Goal: Use online tool/utility: Utilize a website feature to perform a specific function

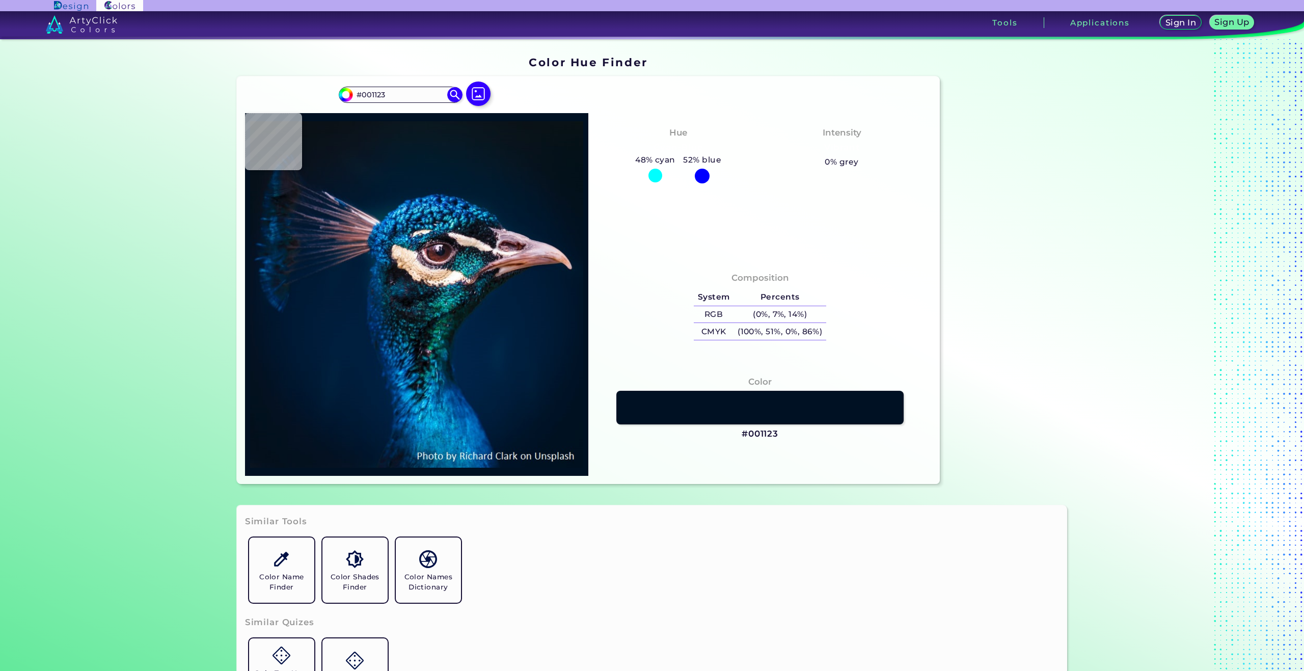
type input "#011325"
type input "#00152a"
type input "#00152A"
type input "#00162b"
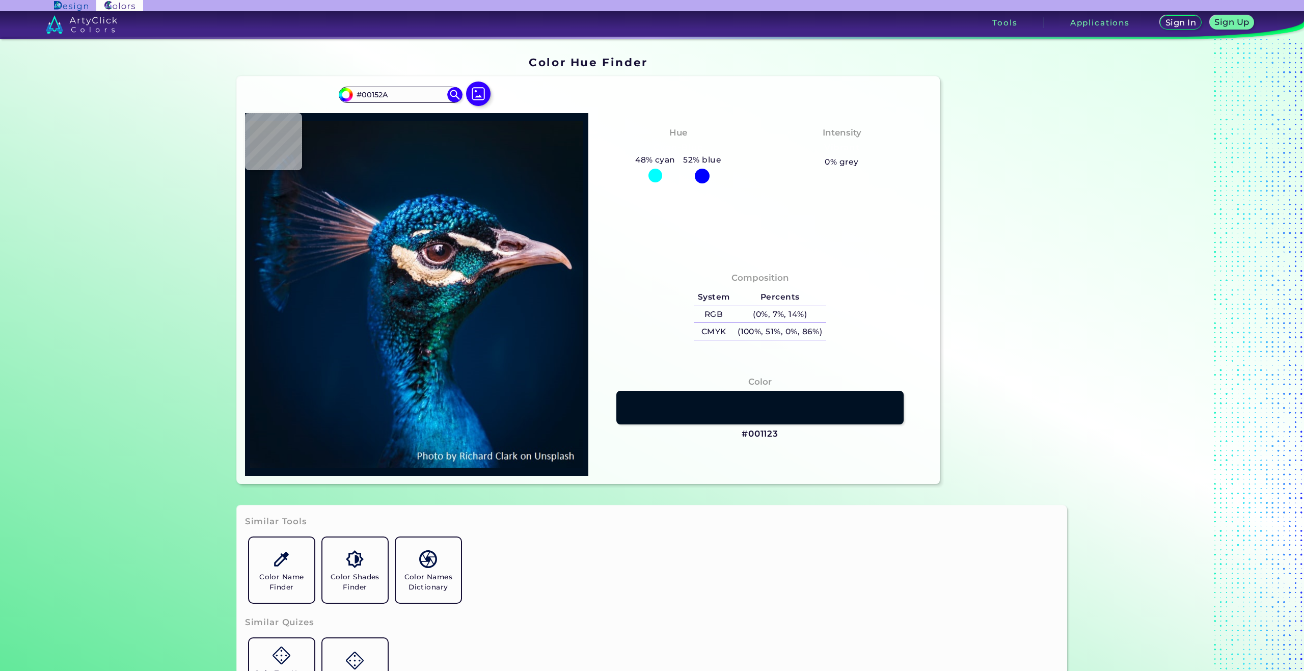
type input "#00162B"
type input "#01172e"
type input "#01172E"
type input "#01172f"
type input "#01172F"
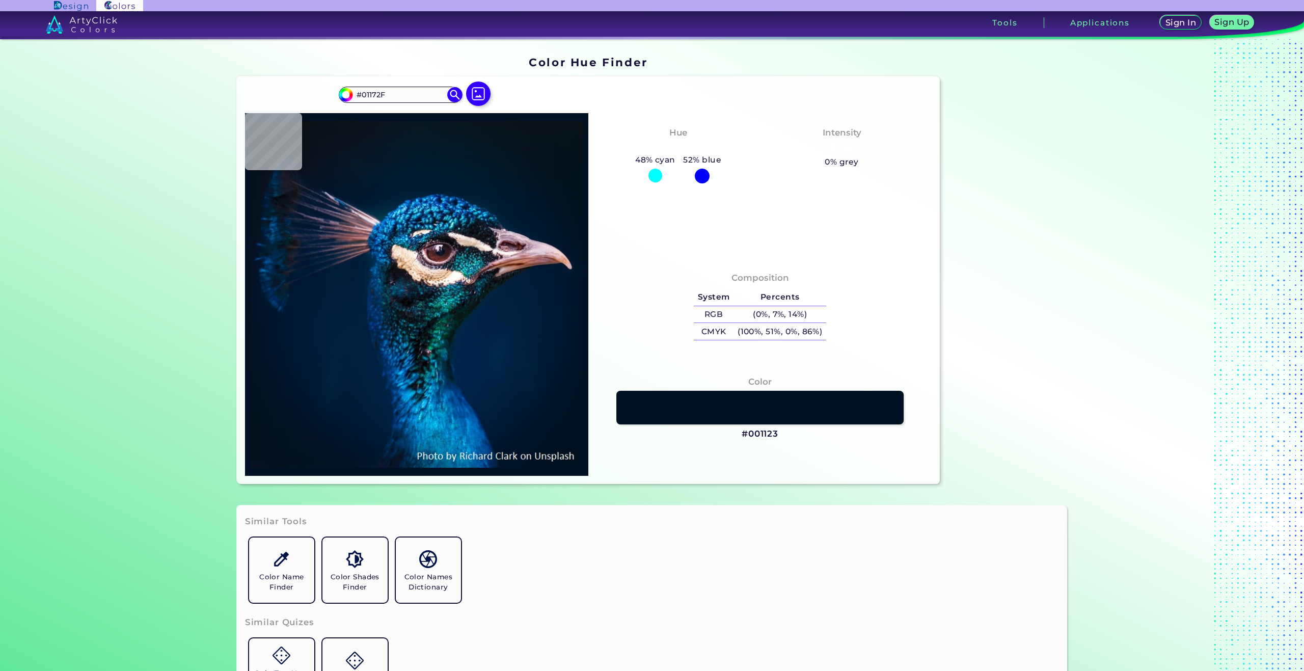
type input "#001830"
type input "#00192f"
type input "#00192F"
type input "#001830"
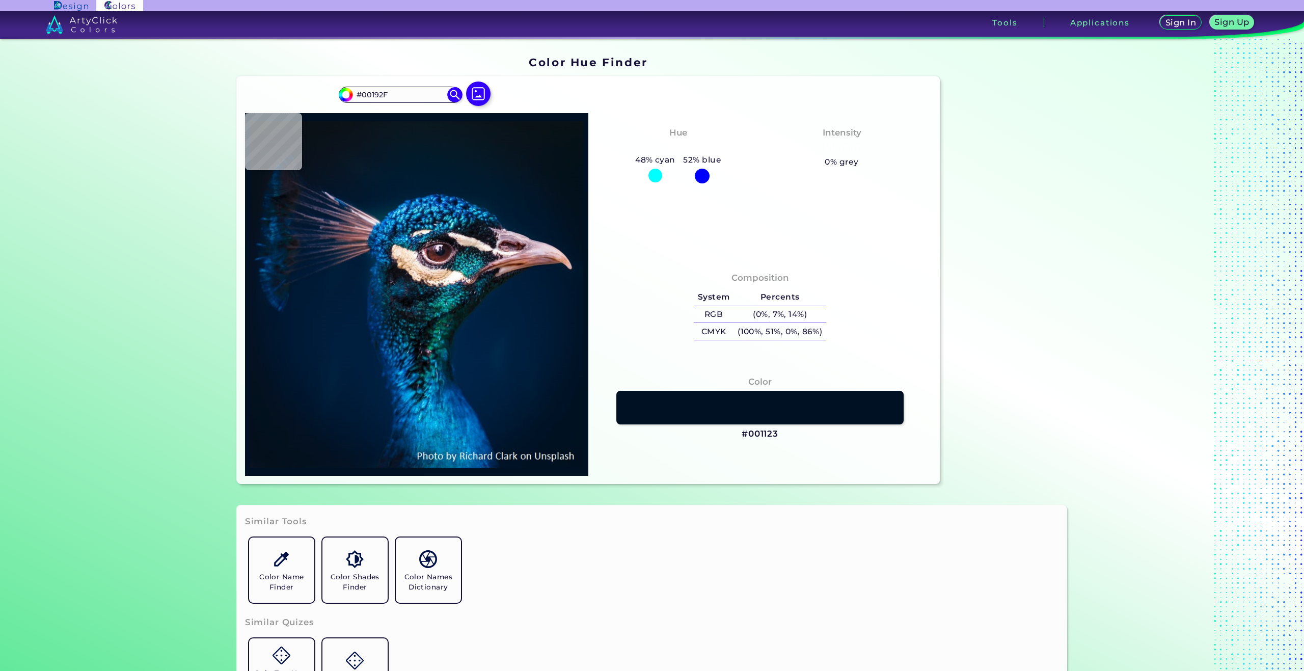
type input "#001830"
type input "#001a31"
type input "#001A31"
type input "#001b30"
type input "#001B30"
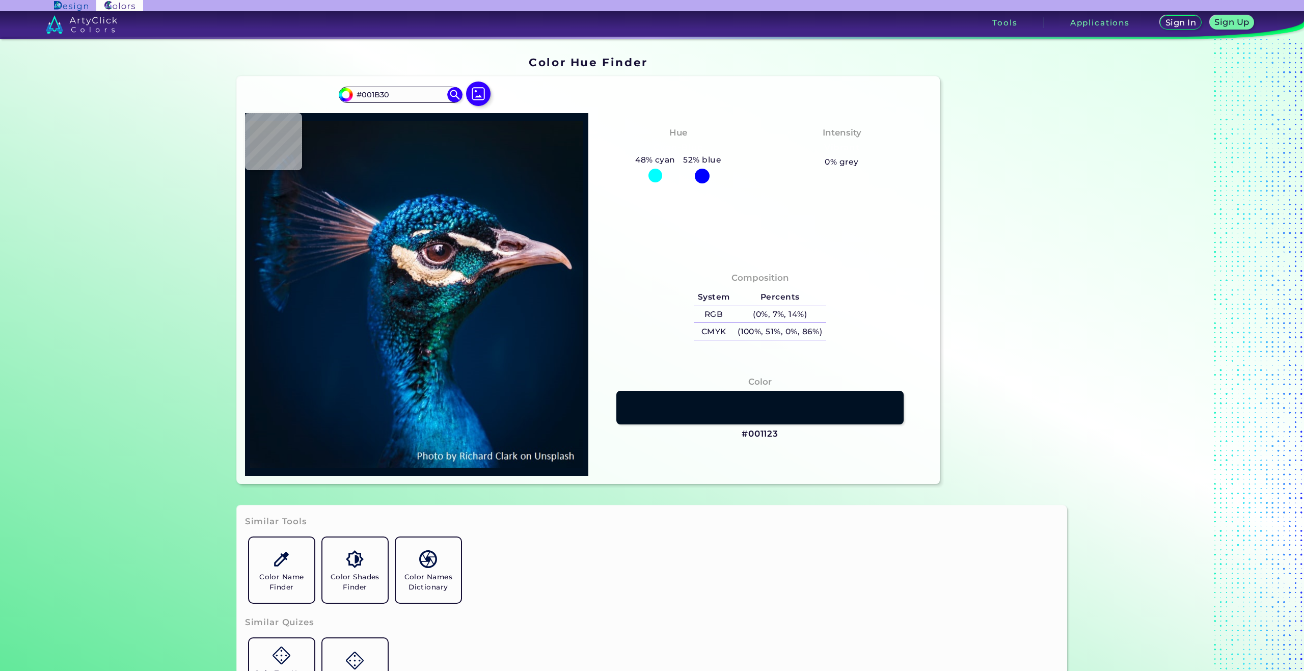
type input "#001a30"
type input "#001A30"
type input "#001a31"
type input "#001A31"
type input "#011a31"
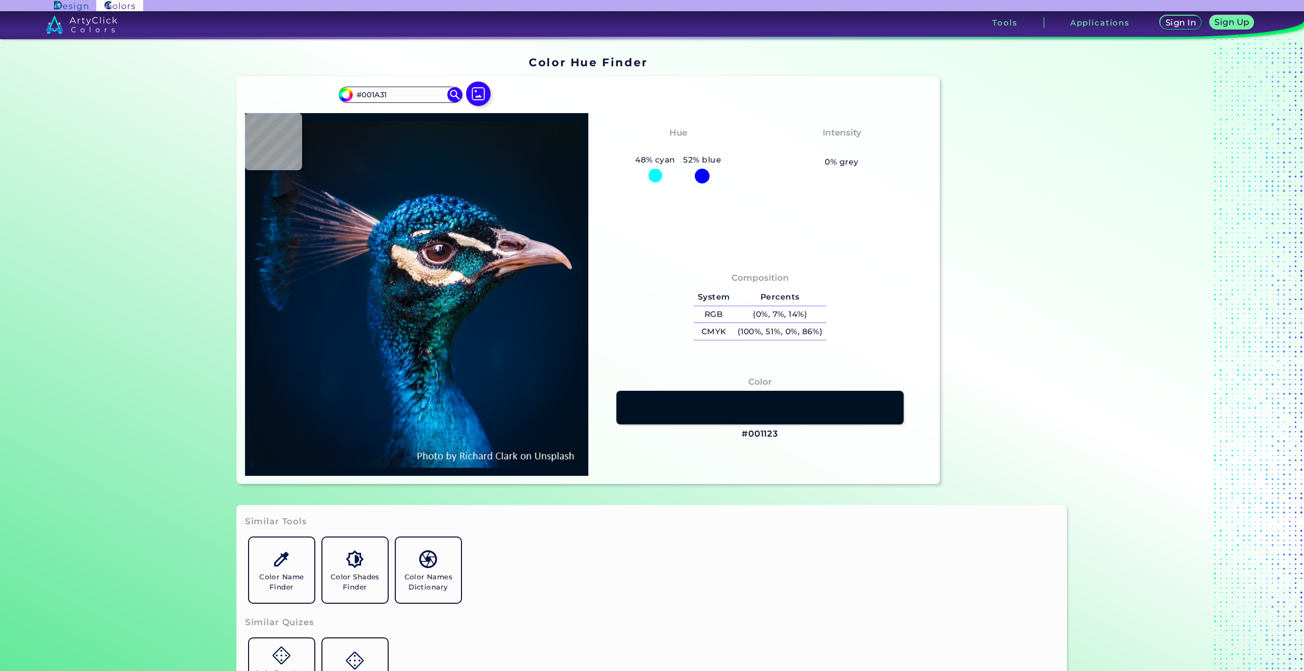
type input "#011A31"
type input "#001a31"
type input "#001A31"
type input "#011b32"
type input "#011B32"
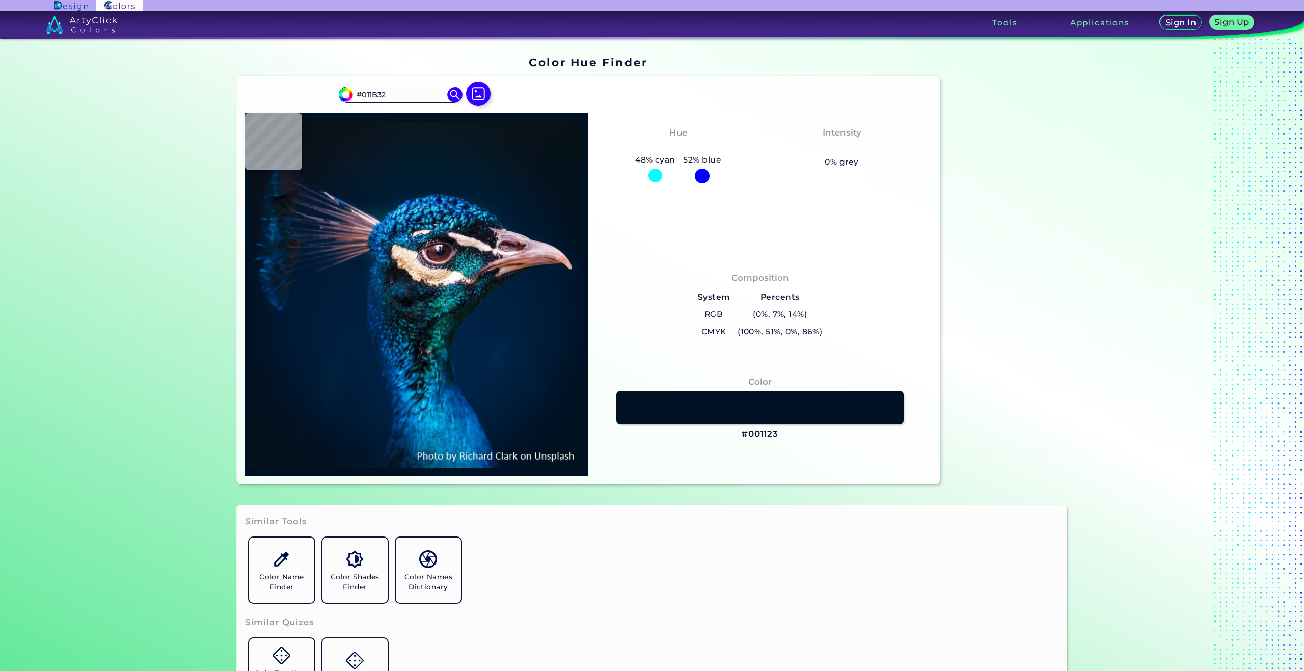
type input "#001a31"
type input "#001A31"
type input "#011b32"
type input "#011B32"
type input "#001b32"
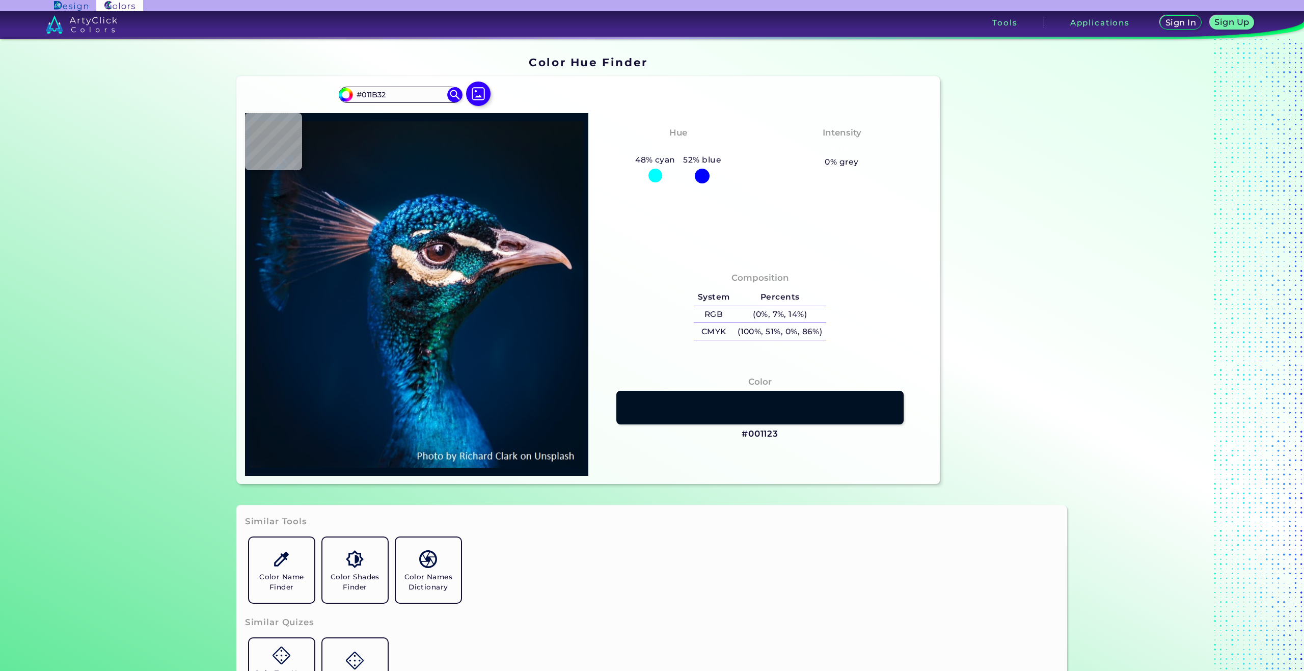
type input "#001B32"
type input "#011b32"
type input "#011B32"
type input "#001a31"
type input "#001A31"
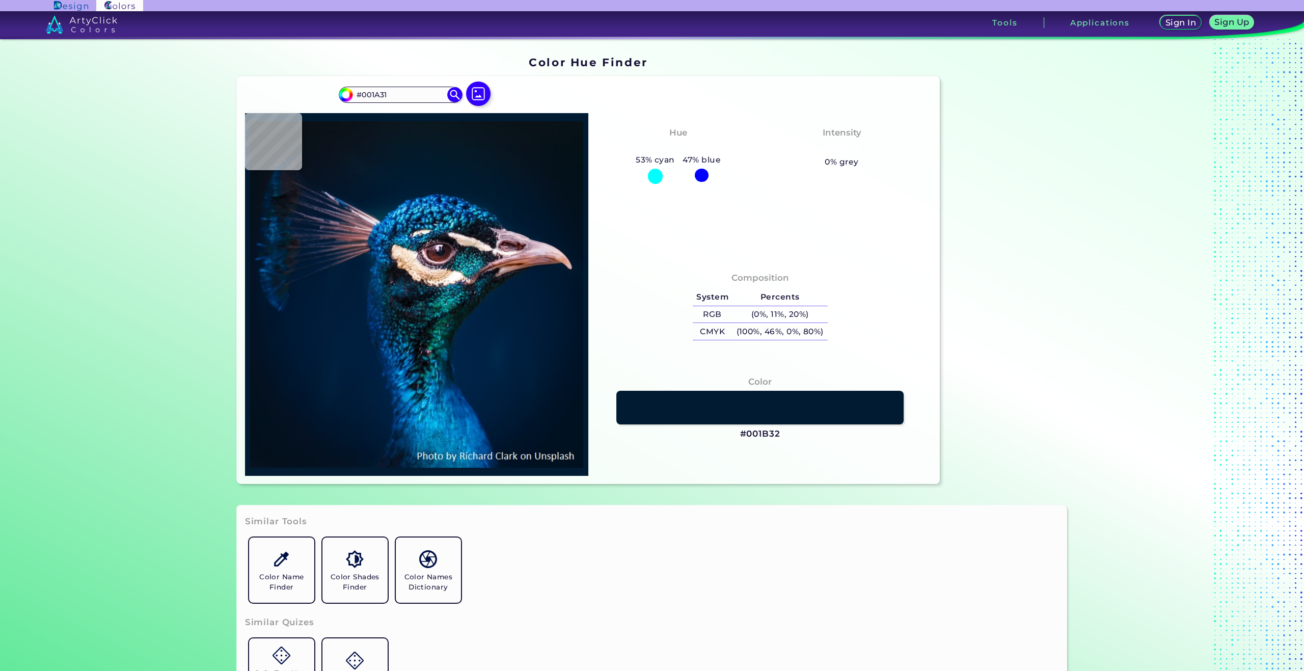
type input "#001b30"
type input "#001B30"
type input "#00192f"
type input "#00192F"
type input "#01182a"
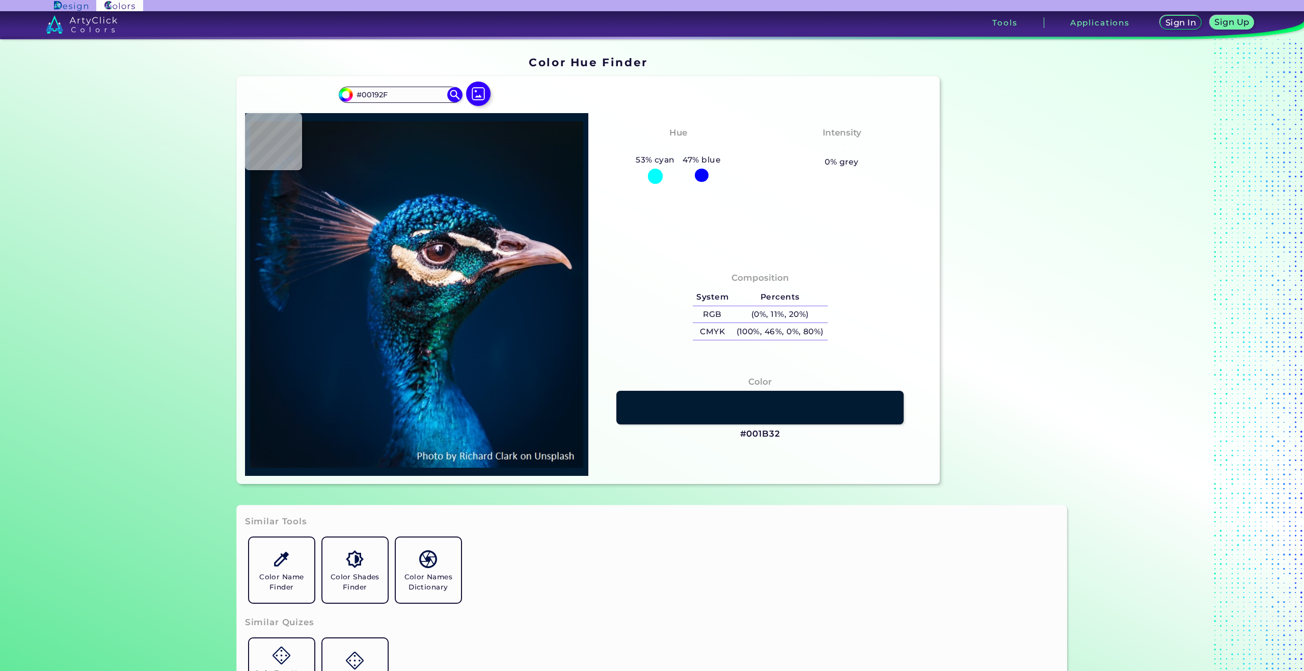
type input "#01182A"
type input "#031529"
type input "#051222"
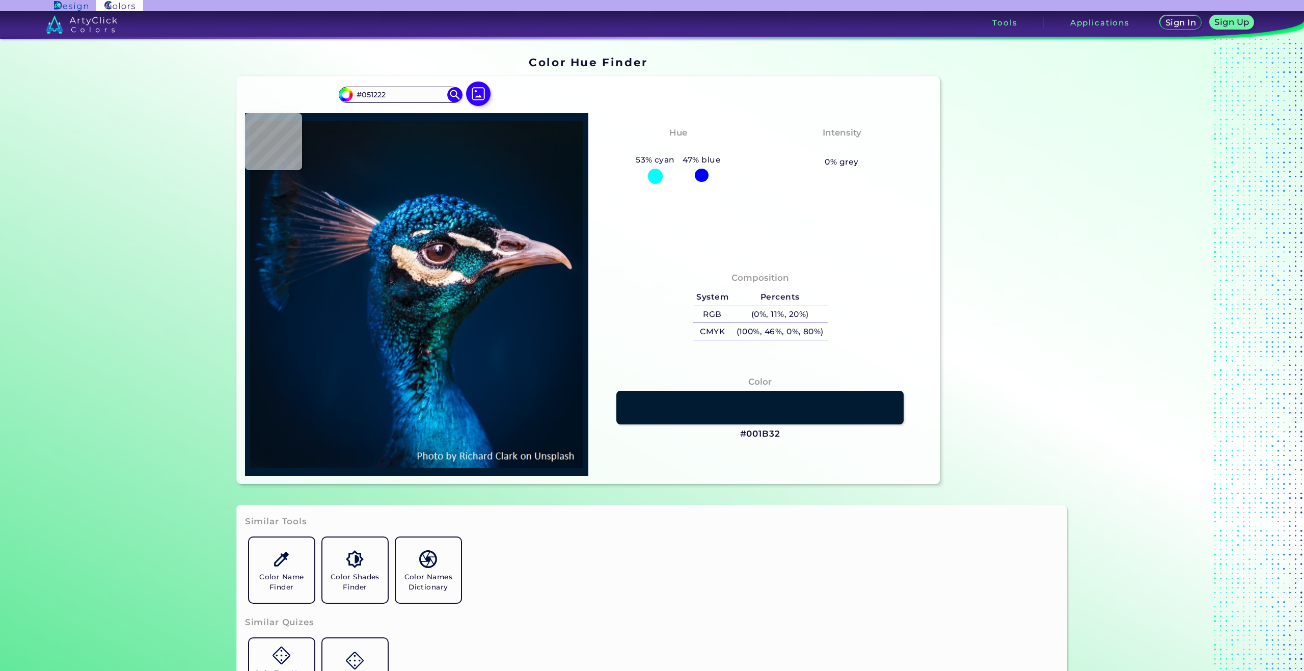
type input "#03111c"
type input "#03111C"
type input "#03111a"
type input "#03111A"
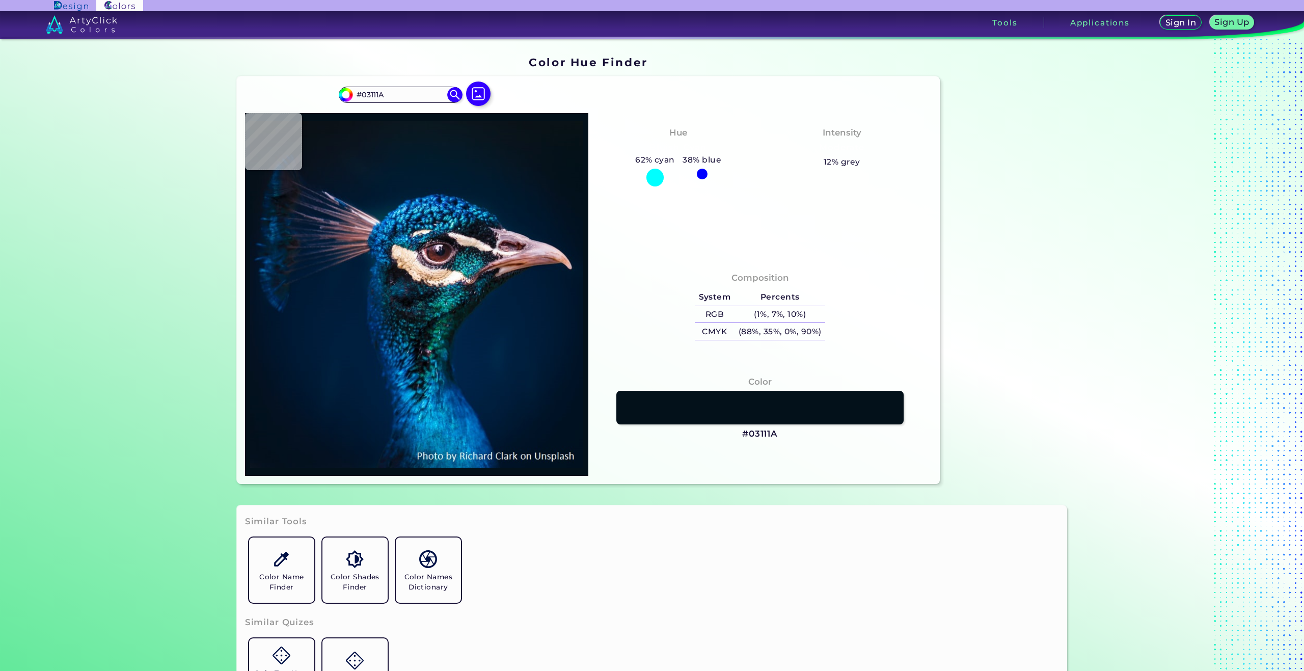
type input "#00142c"
type input "#00142C"
type input "#001b37"
type input "#001B37"
type input "#001f3e"
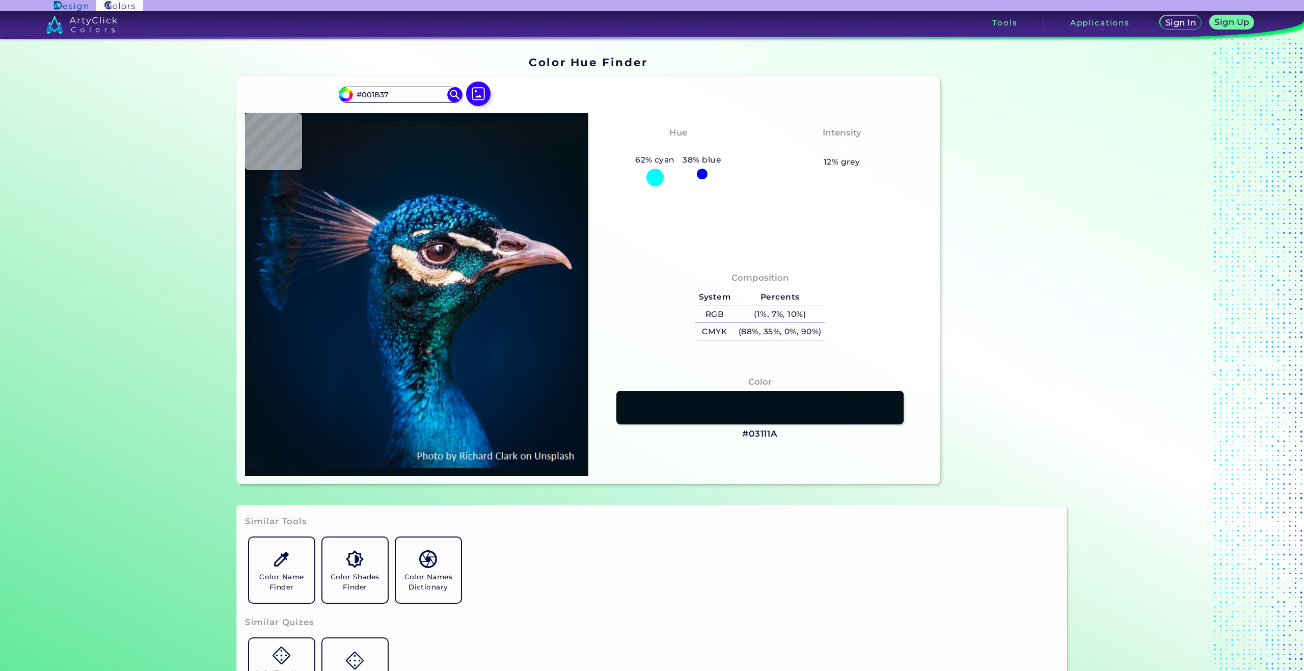
type input "#001F3E"
type input "#002647"
type input "#002245"
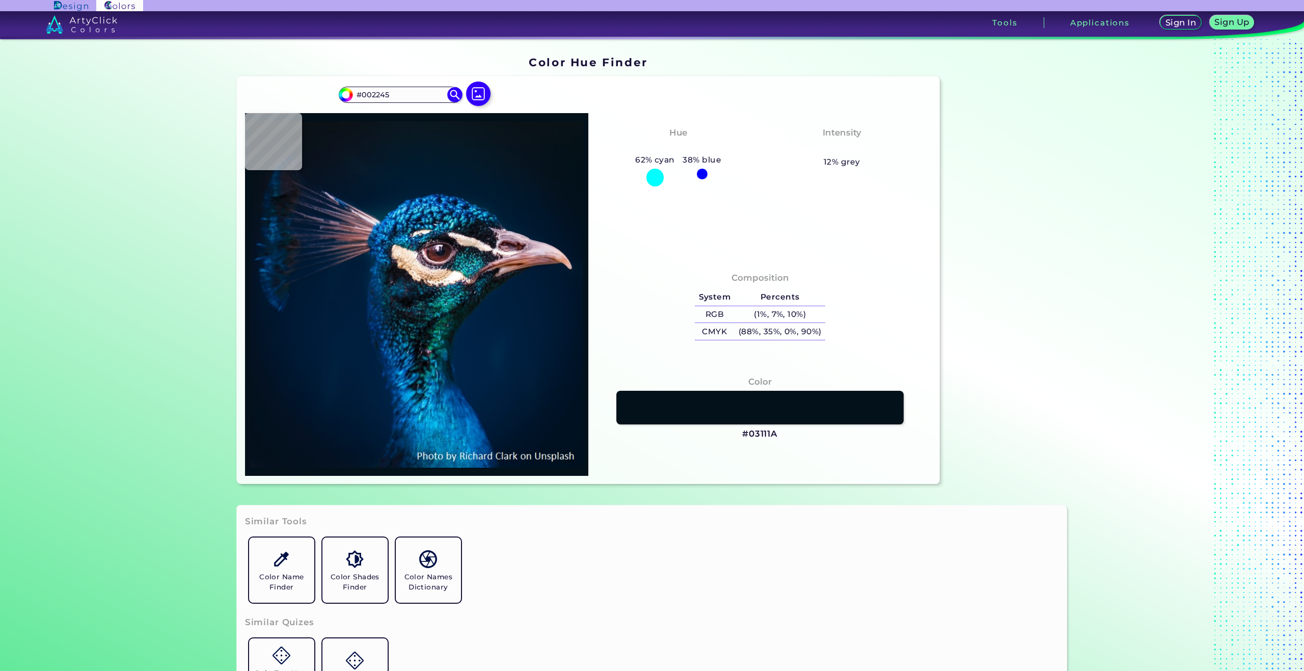
type input "#012348"
type input "#002448"
type input "#00264b"
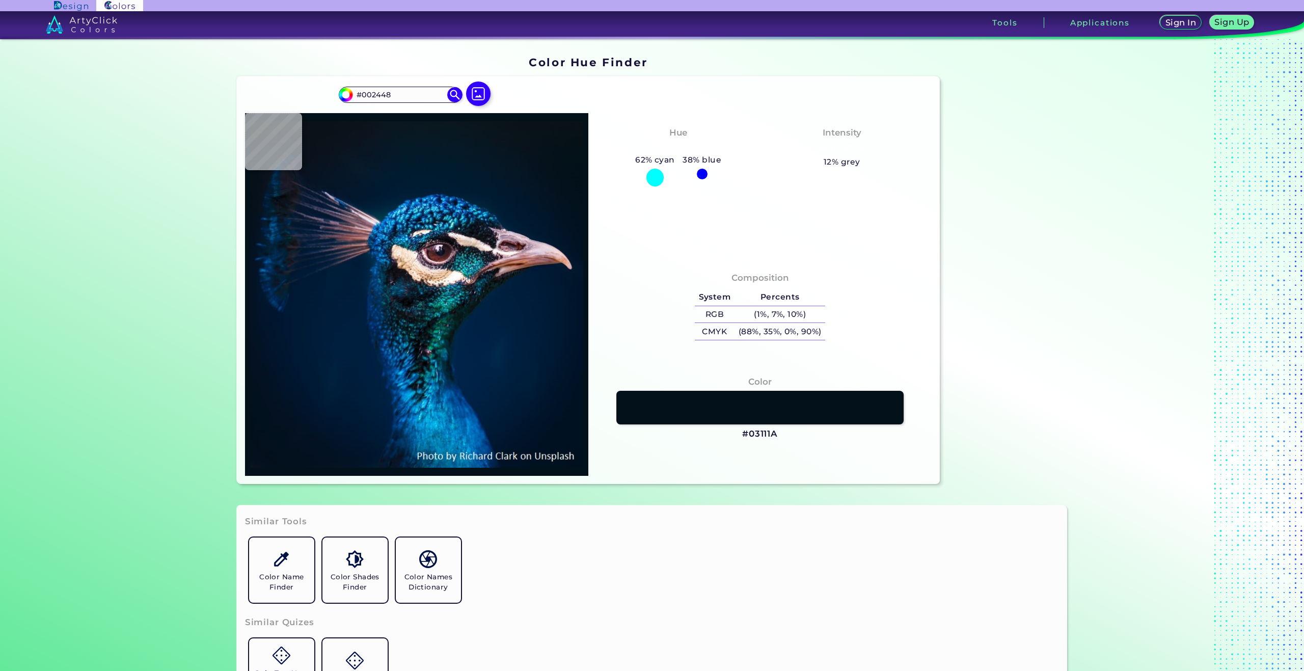
type input "#00264B"
type input "#091923"
type input "#05586a"
type input "#05586A"
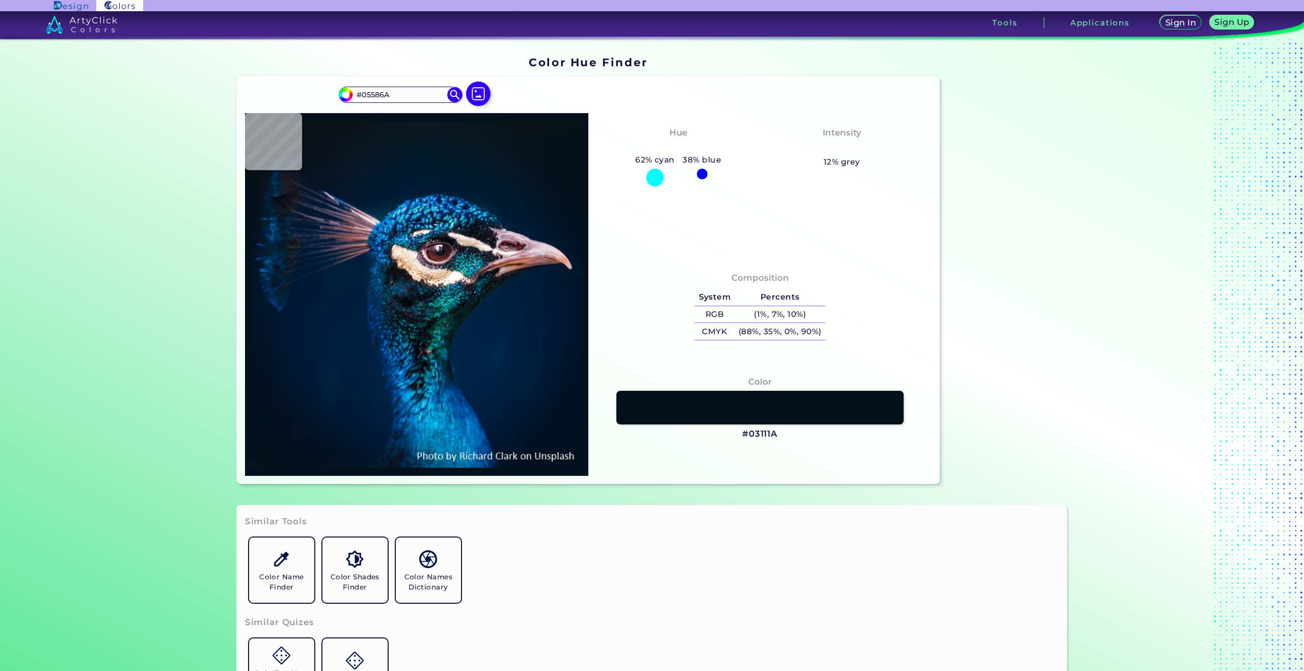
type input "#034149"
type input "#036764"
type input "#08544b"
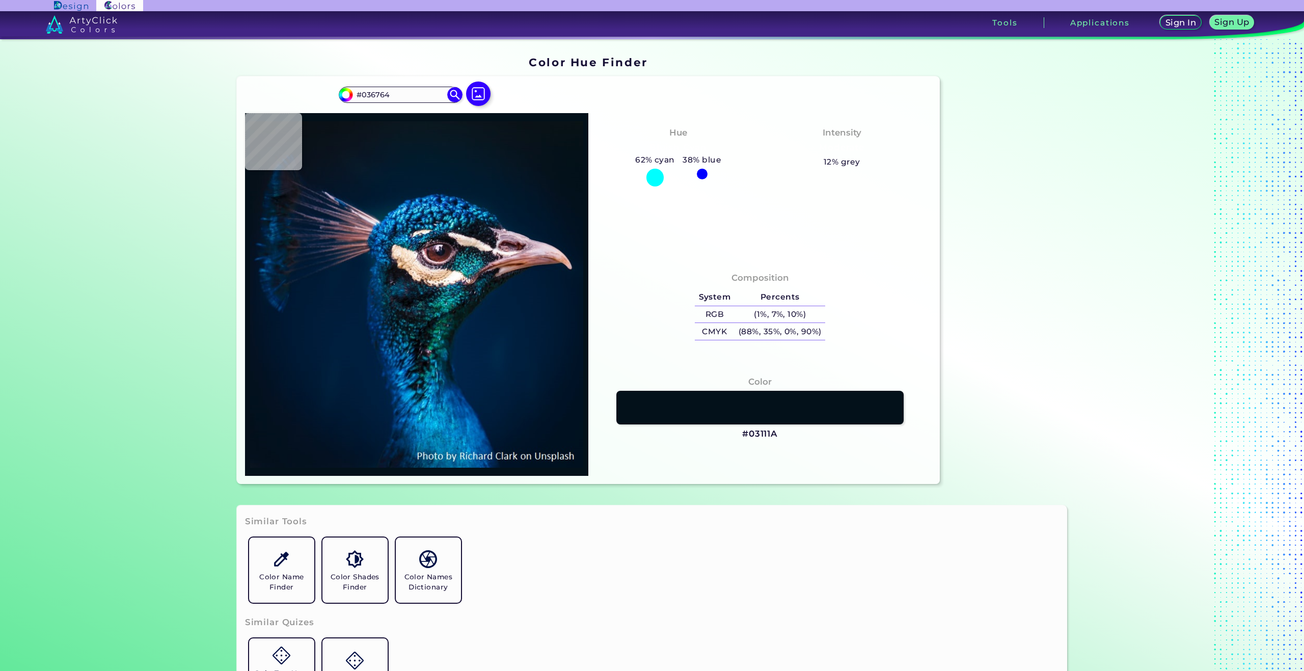
type input "#08544B"
type input "#003c3b"
type input "#003C3B"
type input "#012732"
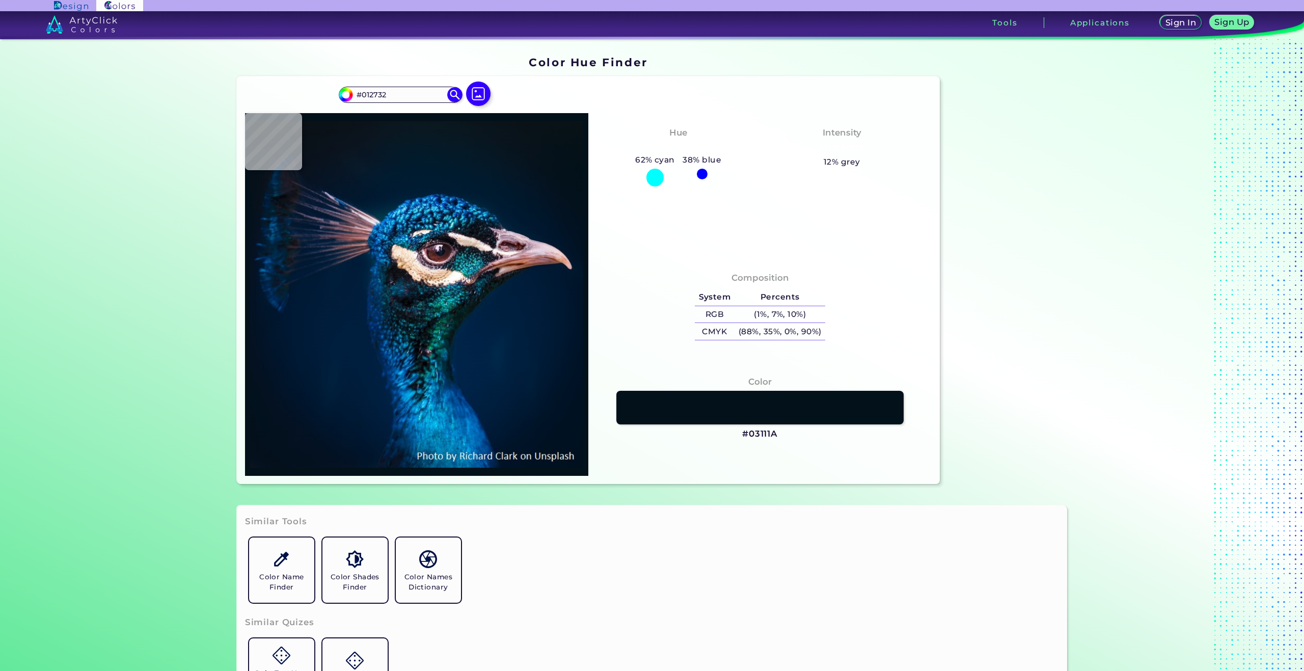
type input "#123a3b"
type input "#123A3B"
type input "#09272b"
type input "#09272B"
type input "#070b13"
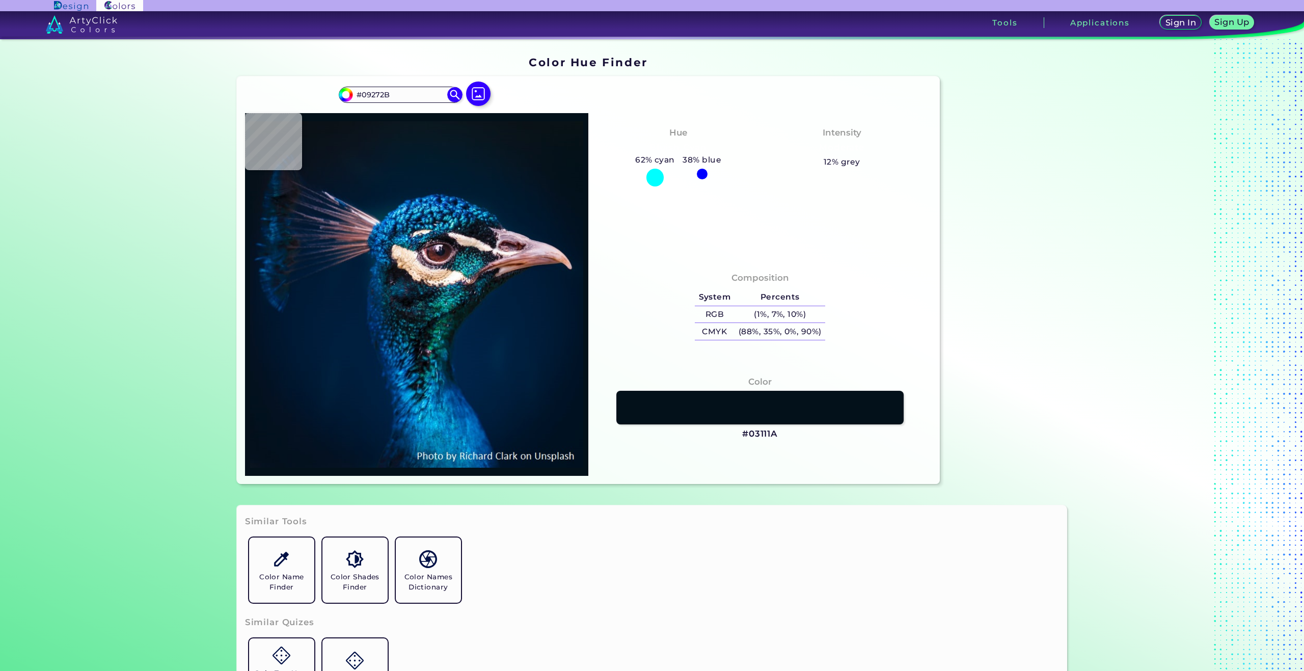
type input "#070B13"
type input "#0d1117"
type input "#0D1117"
type input "#06080d"
type input "#06080D"
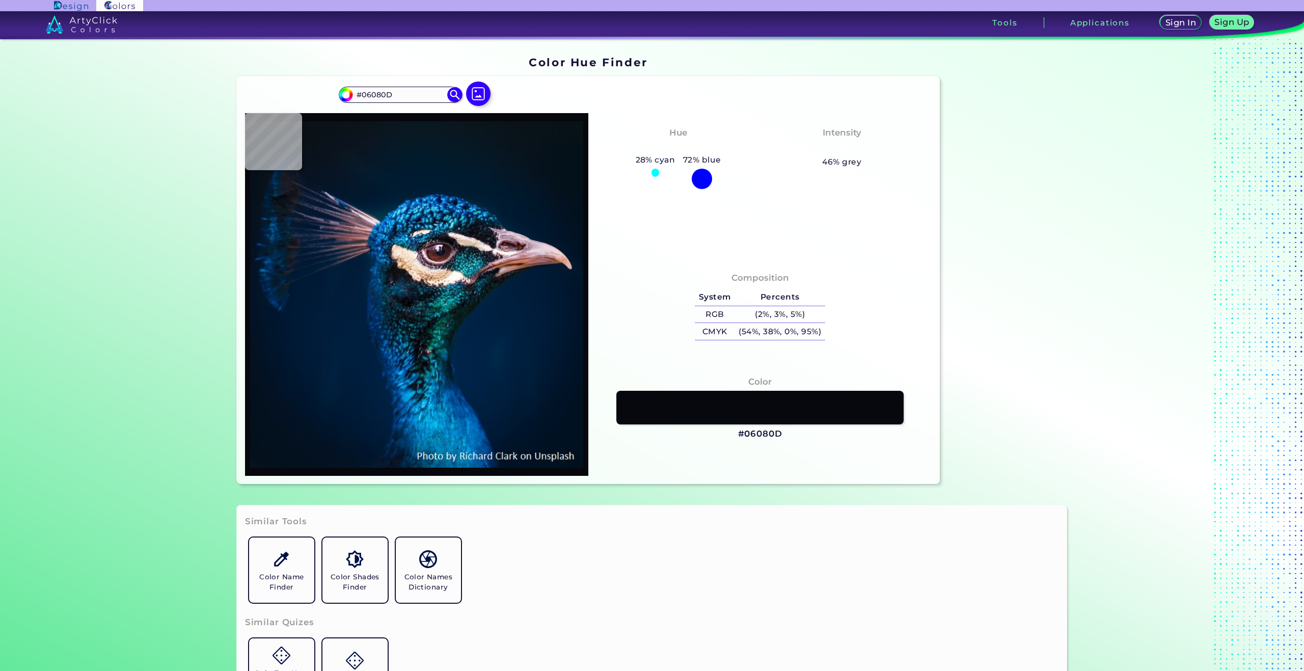
type input "#10171b"
type input "#10171B"
type input "#04131a"
type input "#04131A"
type input "#010c15"
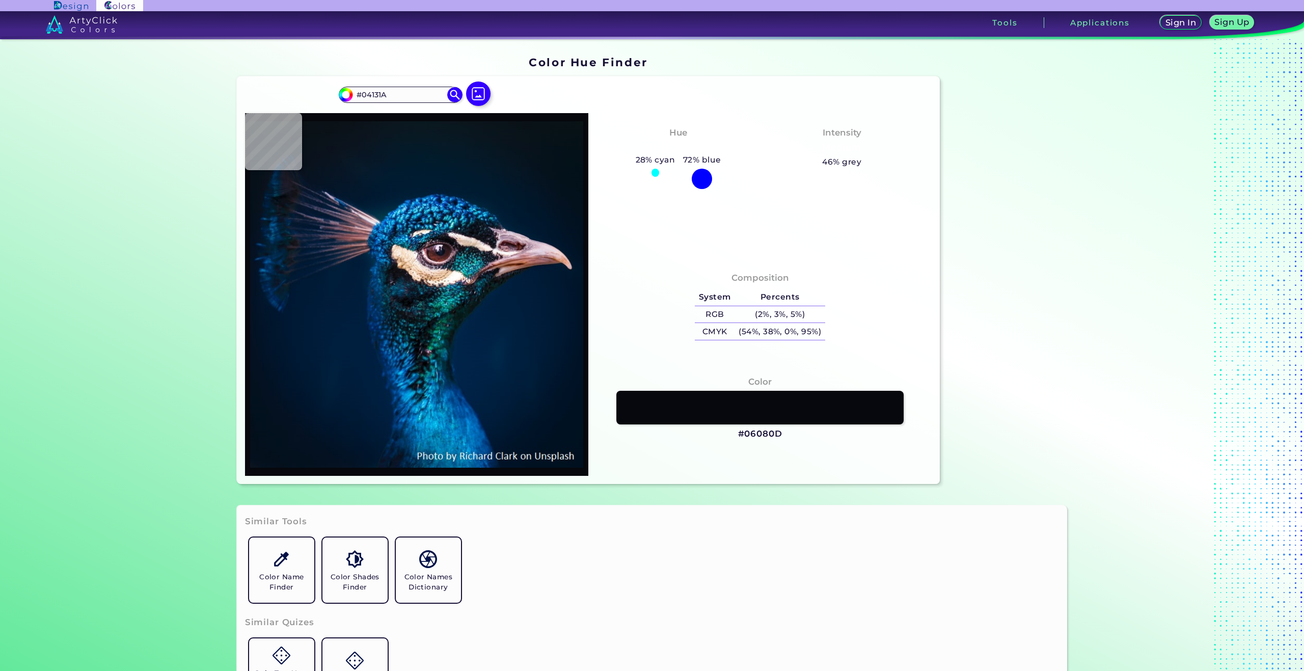
type input "#010C15"
type input "#020107"
type input "#040107"
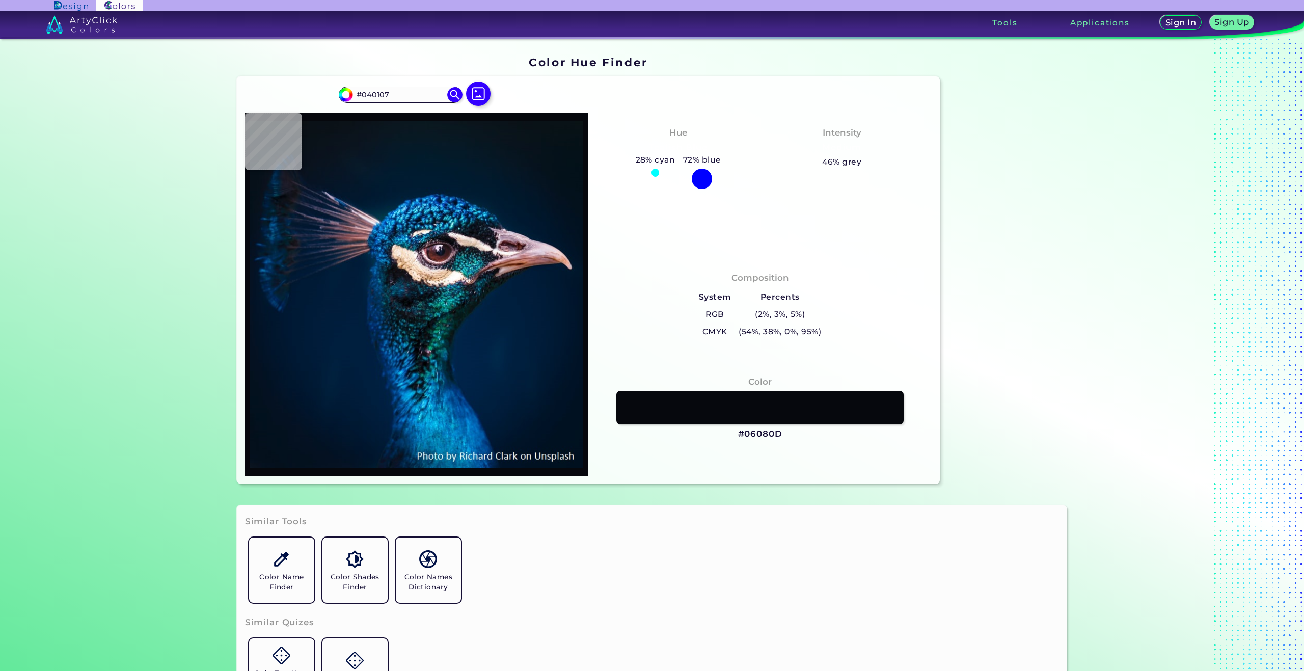
type input "#020106"
type input "#000e18"
type input "#000E18"
type input "#082c3e"
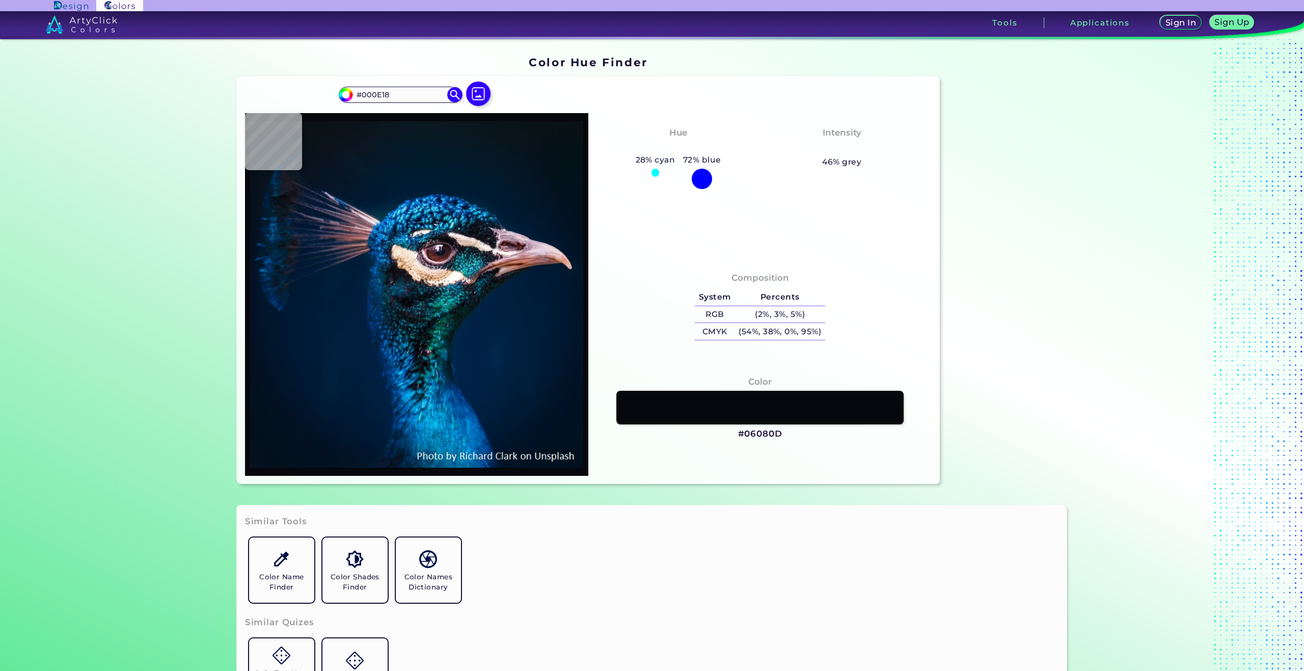
type input "#082C3E"
type input "#10435b"
type input "#10435B"
type input "#124057"
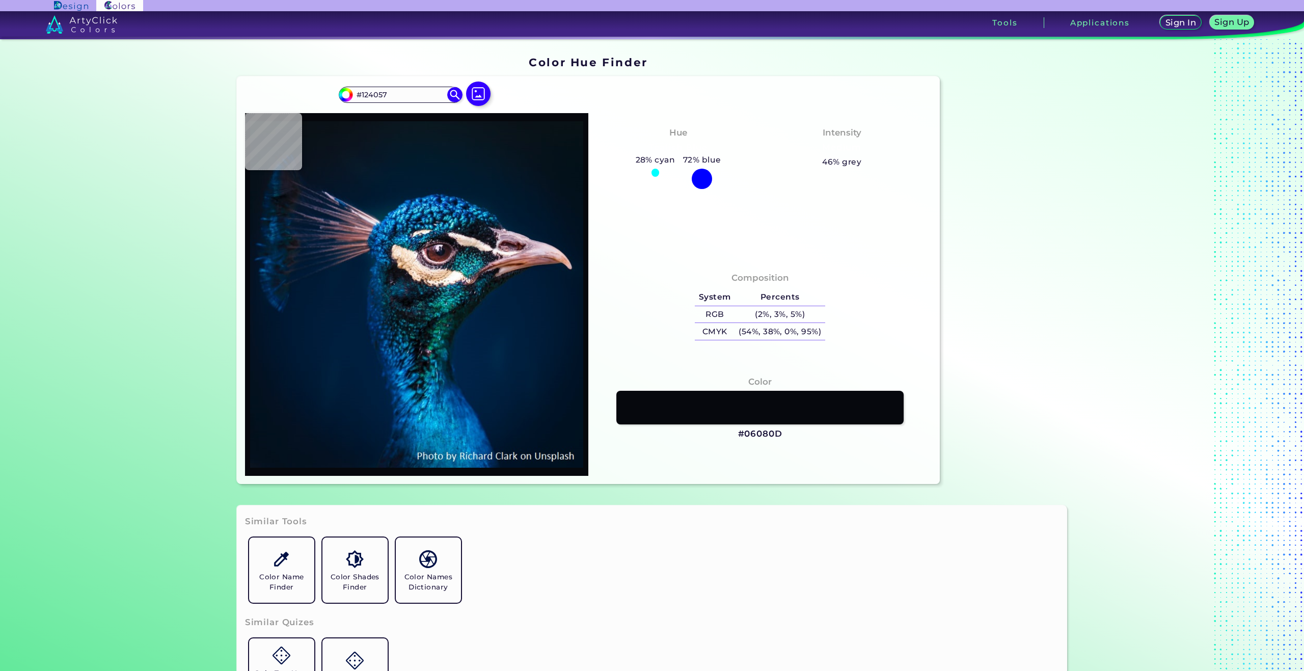
type input "#0b3b4b"
type input "#0B3B4B"
type input "#063242"
type input "#07343f"
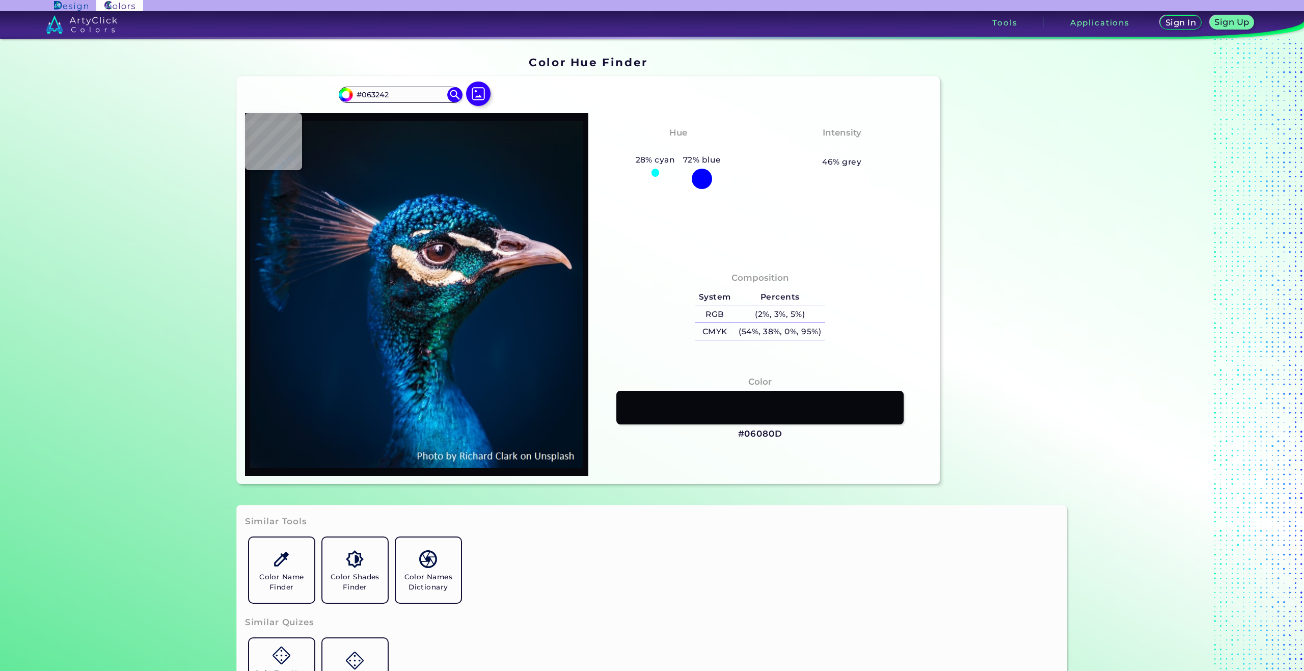
type input "#07343F"
type input "#033241"
type input "#040f11"
type input "#040F11"
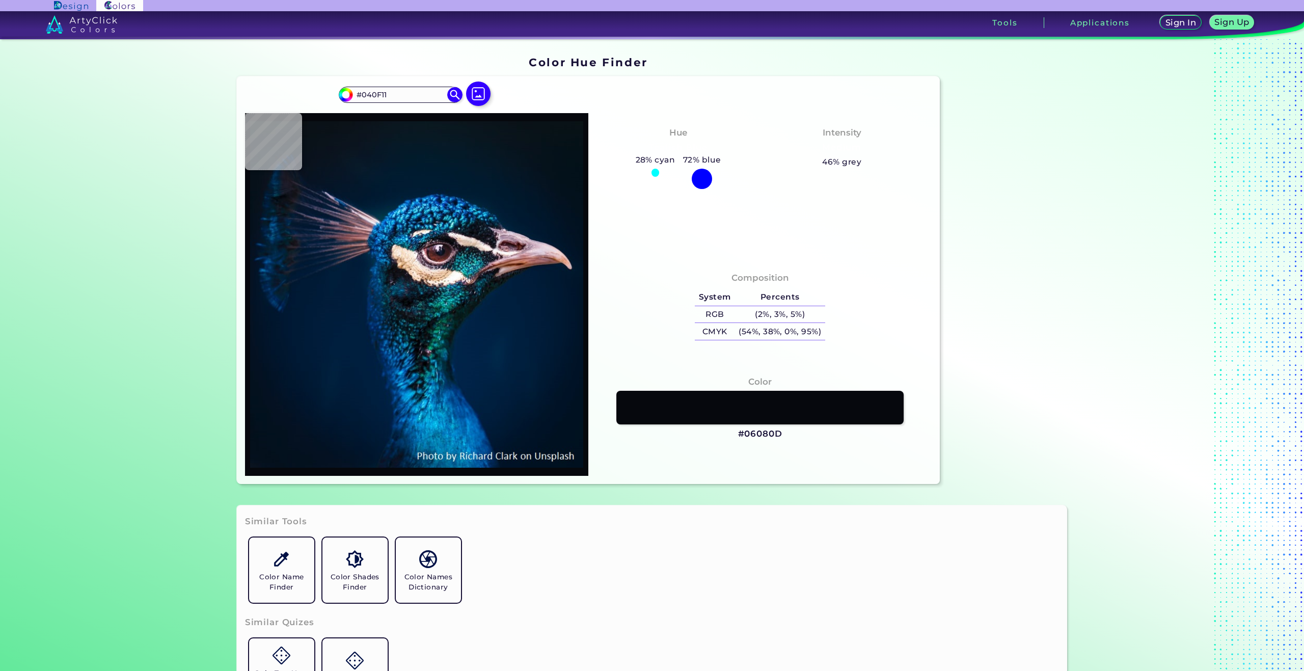
type input "#050f14"
type input "#050F14"
type input "#080b12"
type input "#080B12"
type input "#060911"
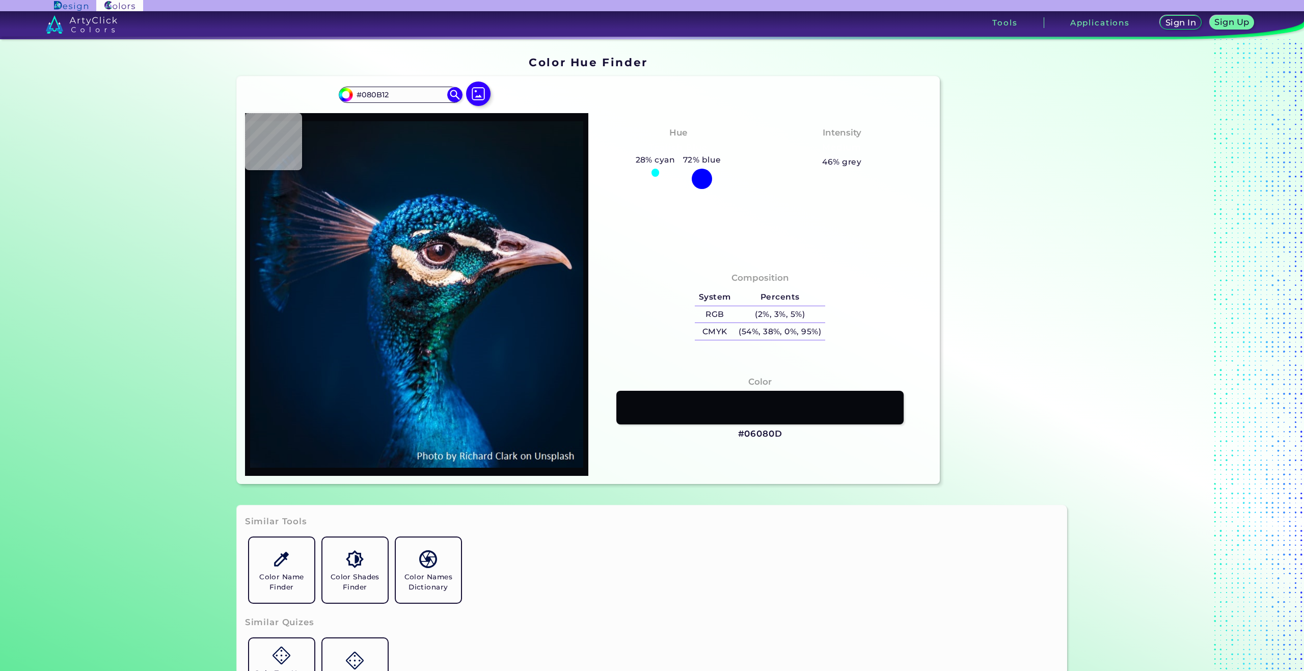
type input "#060911"
type input "#18252b"
type input "#18252B"
type input "#1b2830"
type input "#1B2830"
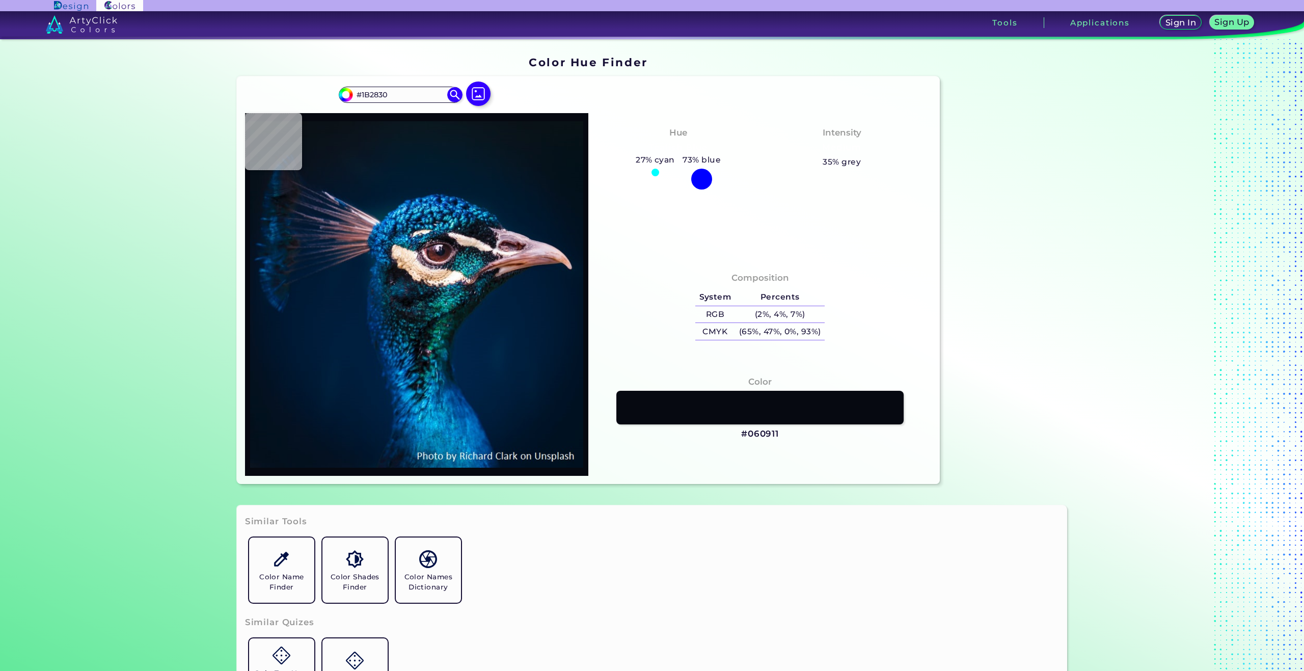
type input "#1c1e2a"
type input "#1C1E2A"
type input "#13121e"
type input "#13121E"
type input "#071a2a"
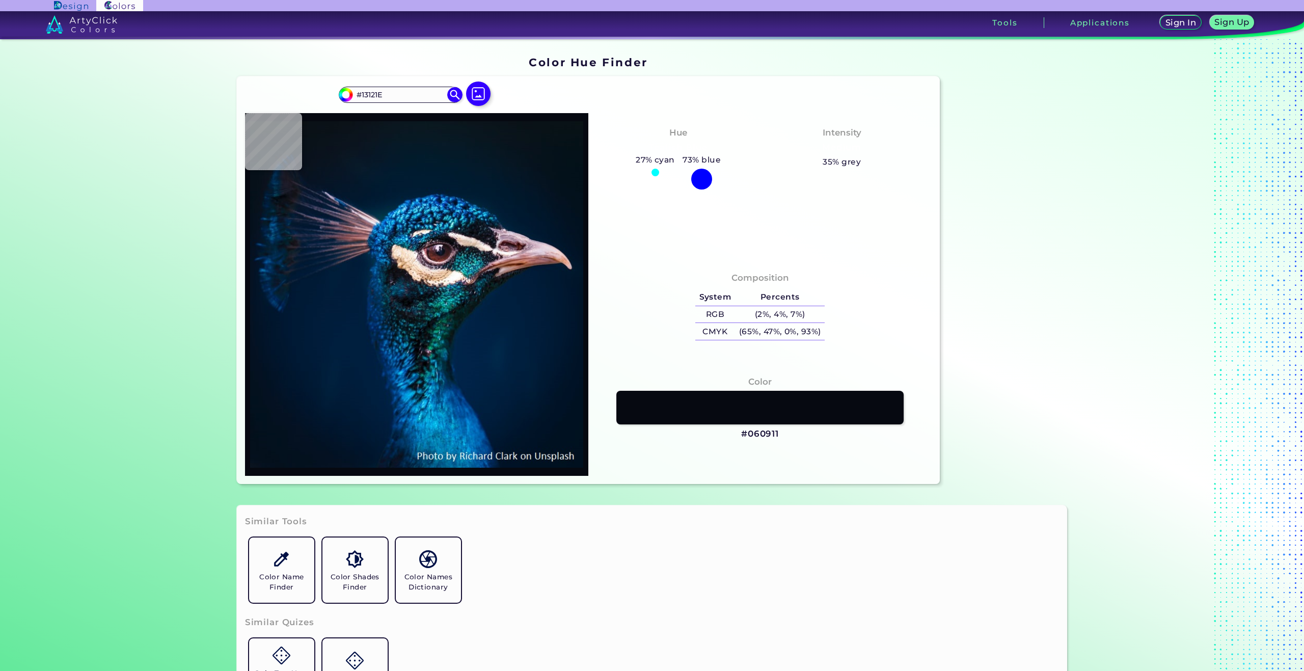
type input "#071A2A"
type input "#151f2a"
type input "#151F2A"
type input "#05030a"
type input "#05030A"
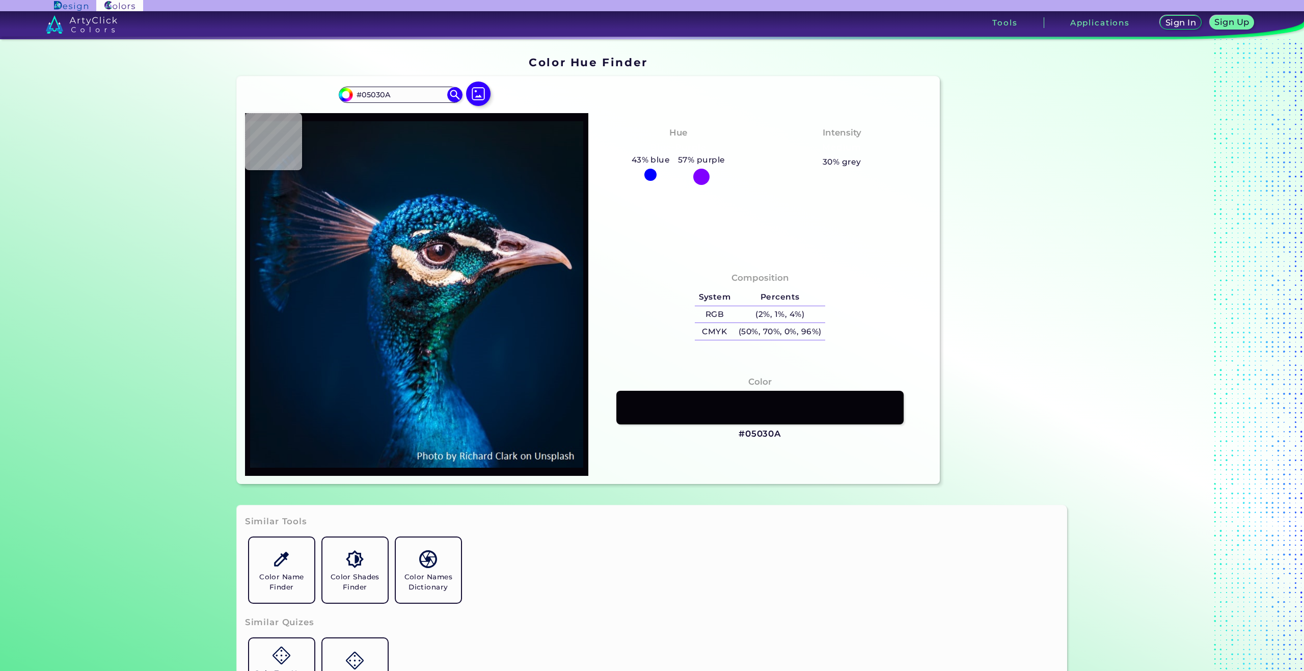
type input "#020001"
type input "#0c1019"
type input "#0C1019"
type input "#07212e"
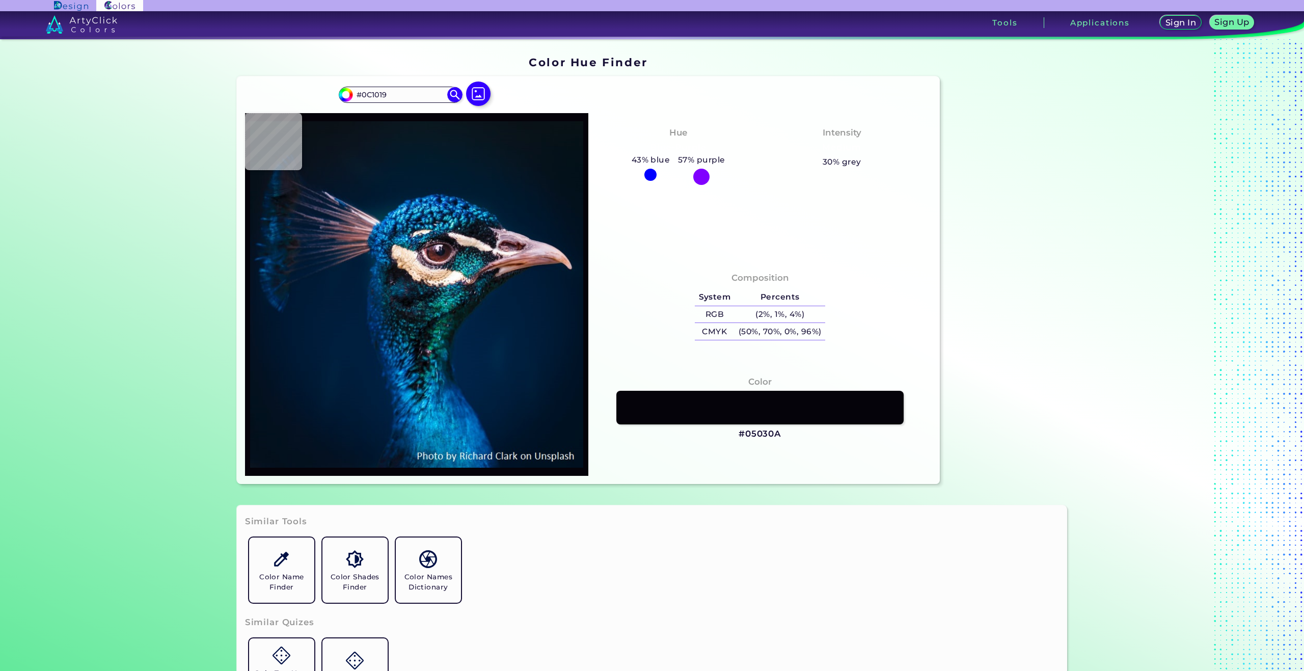
type input "#07212E"
type input "#0d1e31"
type input "#0D1E31"
type input "#172134"
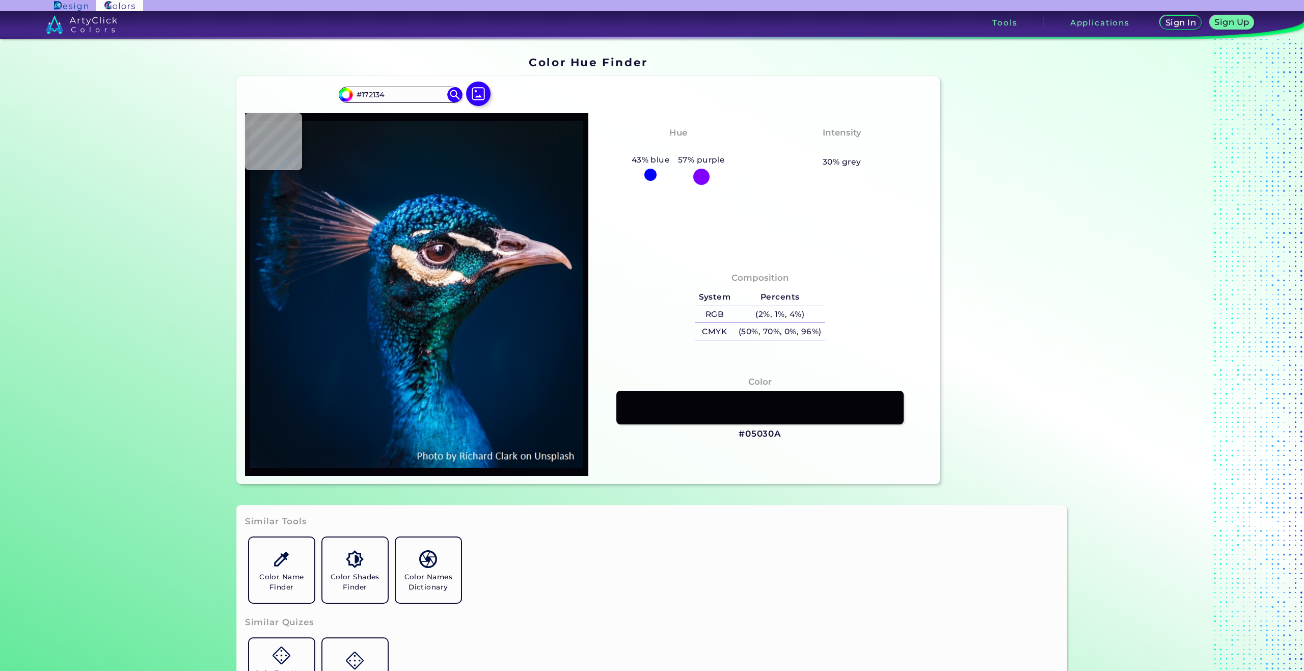
type input "#14213a"
type input "#14213A"
type input "#0a3247"
type input "#0A3247"
type input "#12212a"
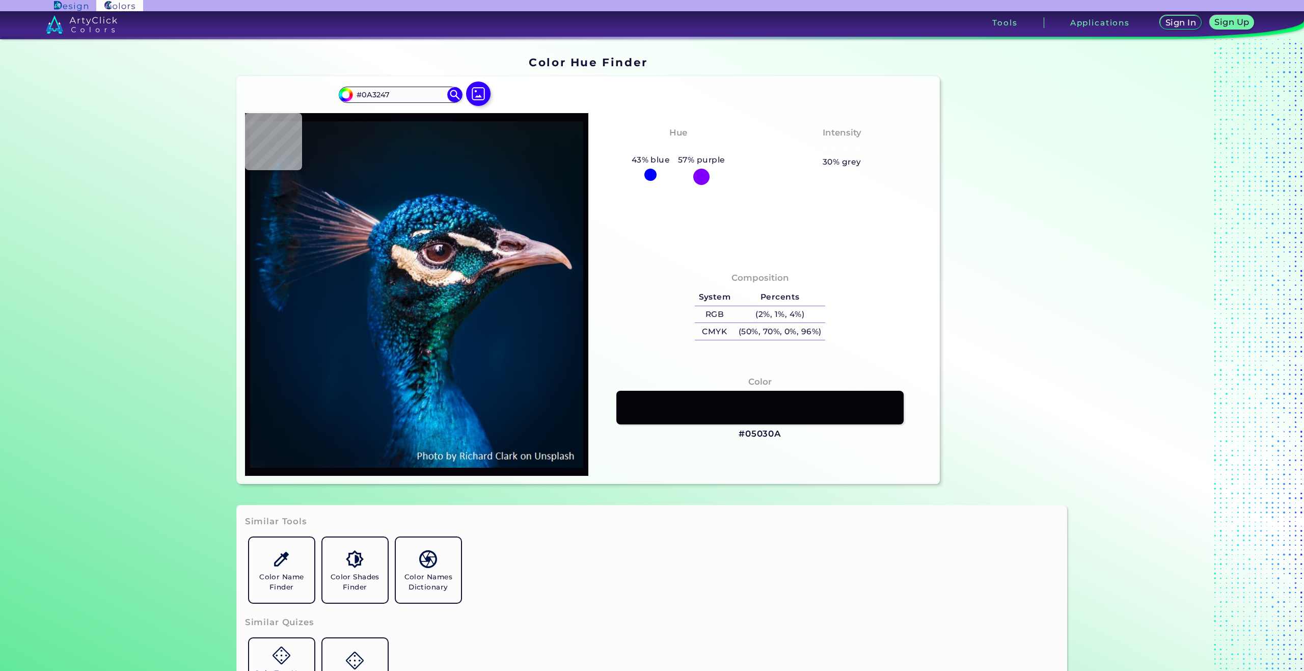
type input "#12212A"
type input "#19171f"
type input "#19171F"
type input "#1a151d"
type input "#1A151D"
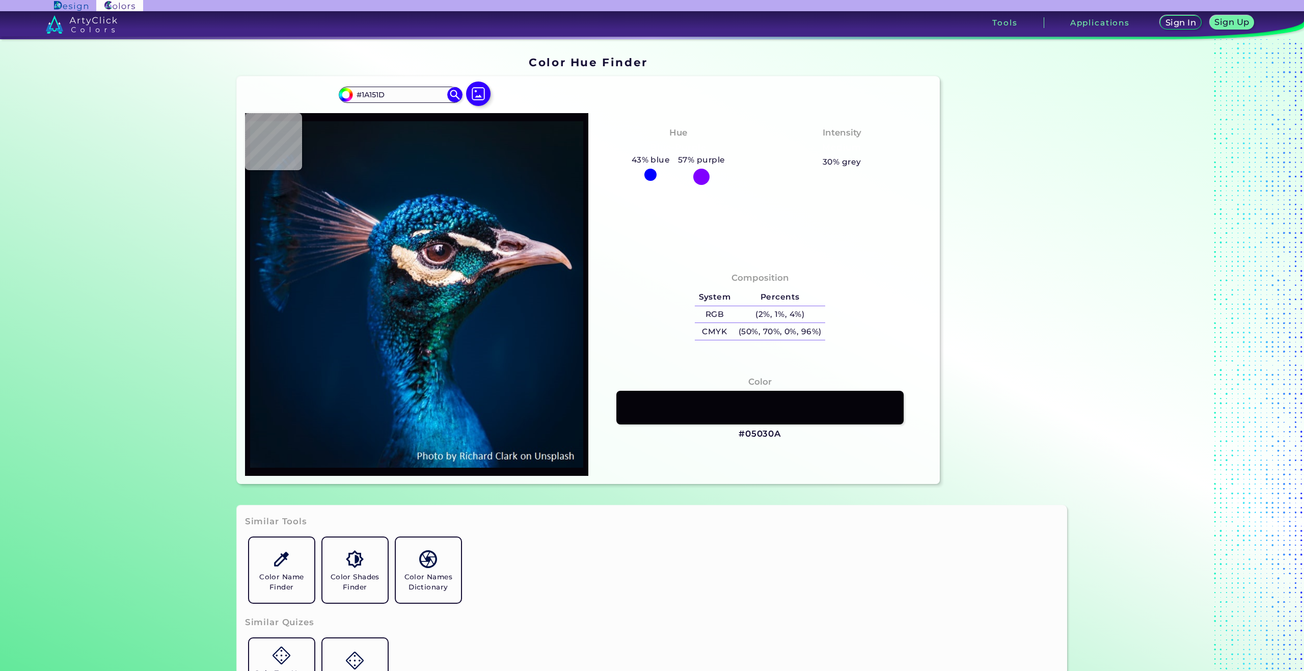
type input "#0a0911"
type input "#0A0911"
type input "#ac8b6e"
type input "#AC8B6E"
type input "#e5bf97"
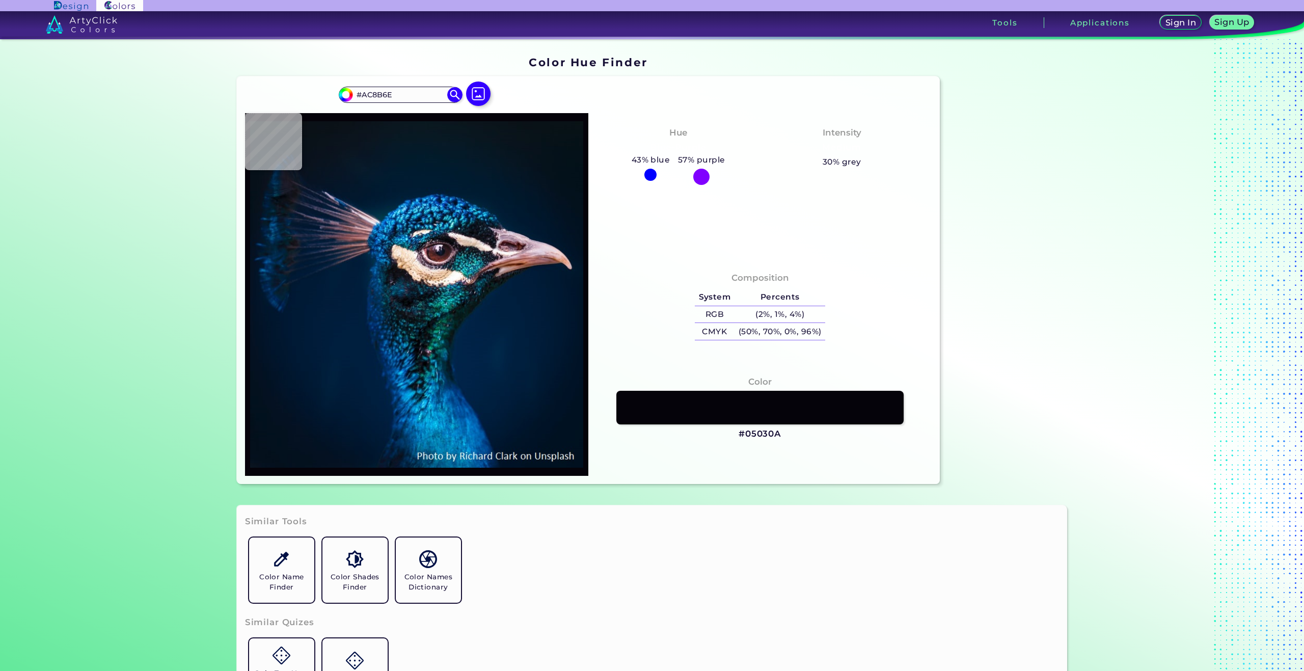
type input "#E5BF97"
type input "#c5966d"
type input "#C5966D"
type input "#e6c49b"
type input "#E6C49B"
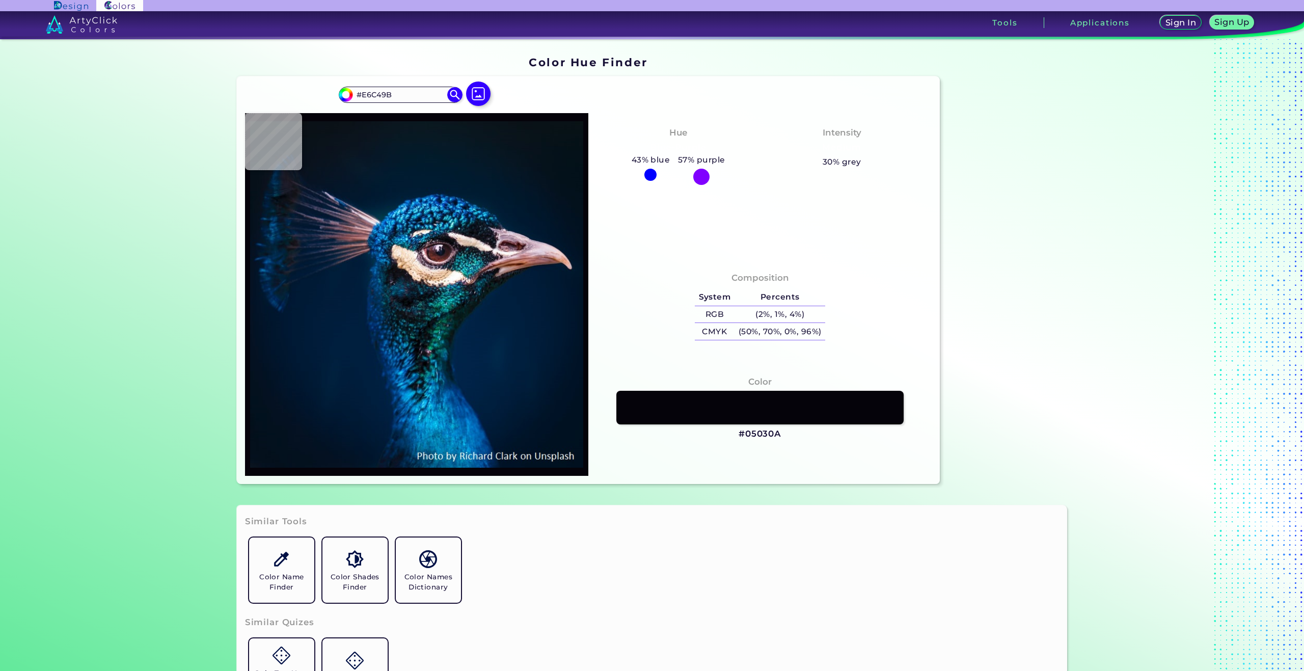
type input "#ffe9d7"
type input "#FFE9D7"
type input "#f0d5bb"
type input "#F0D5BB"
type input "#f2dbc4"
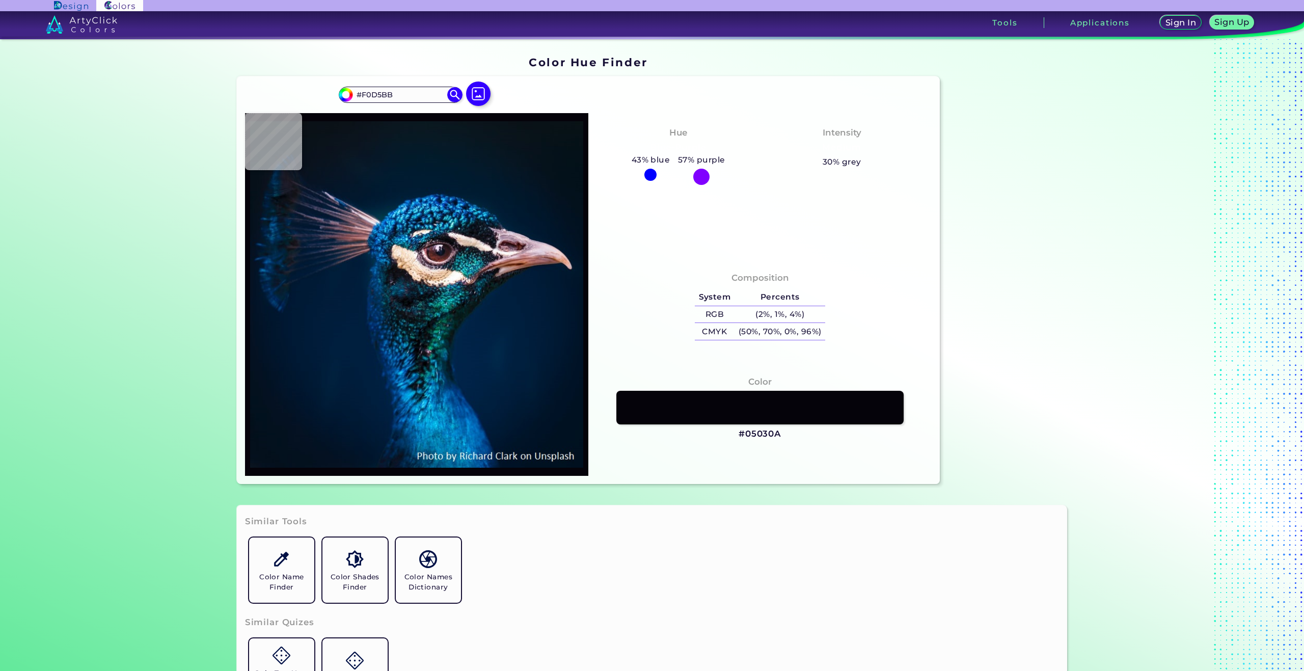
type input "#F2DBC4"
type input "#ac9b8d"
type input "#AC9B8D"
type input "#086278"
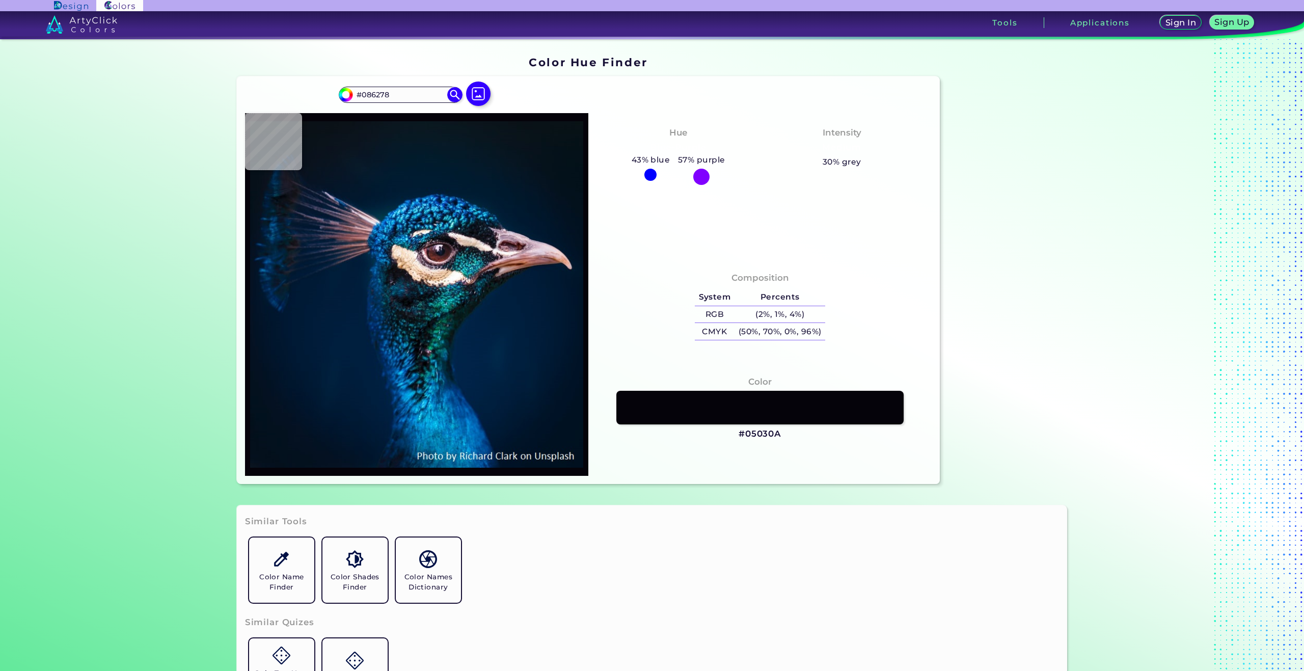
type input "#017aa9"
type input "#017AA9"
type input "#27aae6"
type input "#27AAE6"
type input "#002443"
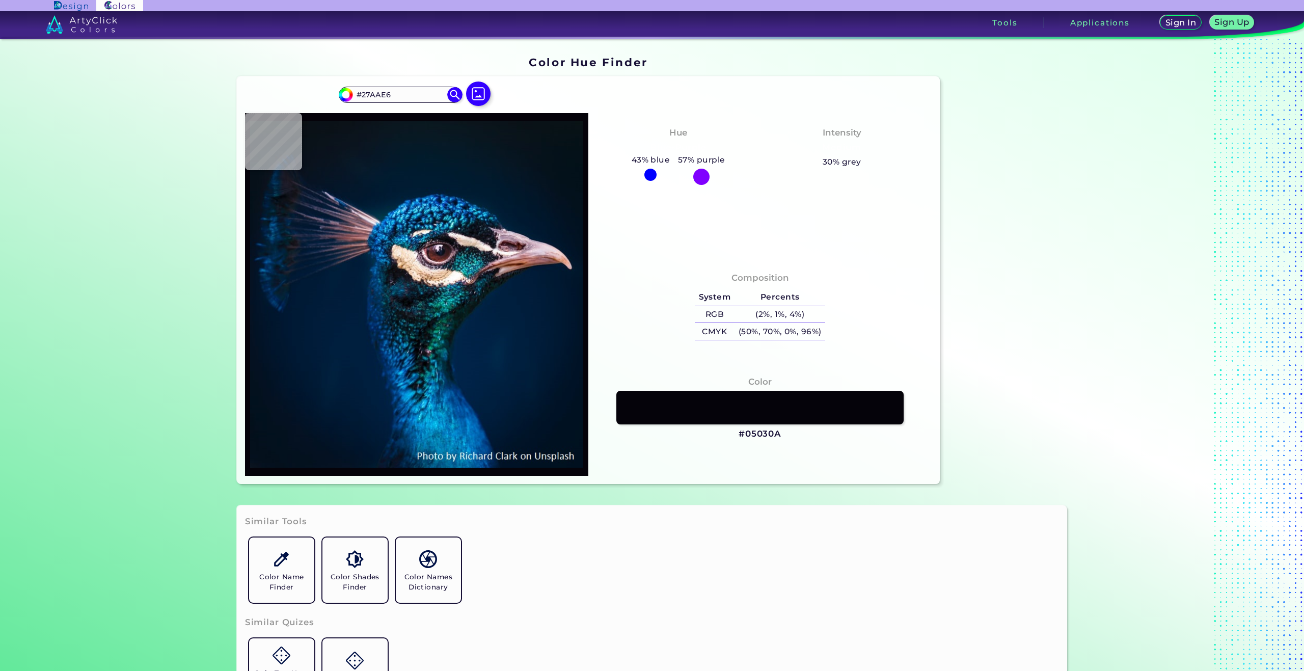
type input "#002443"
type input "#00274a"
type input "#00274A"
type input "#002a62"
type input "#002A62"
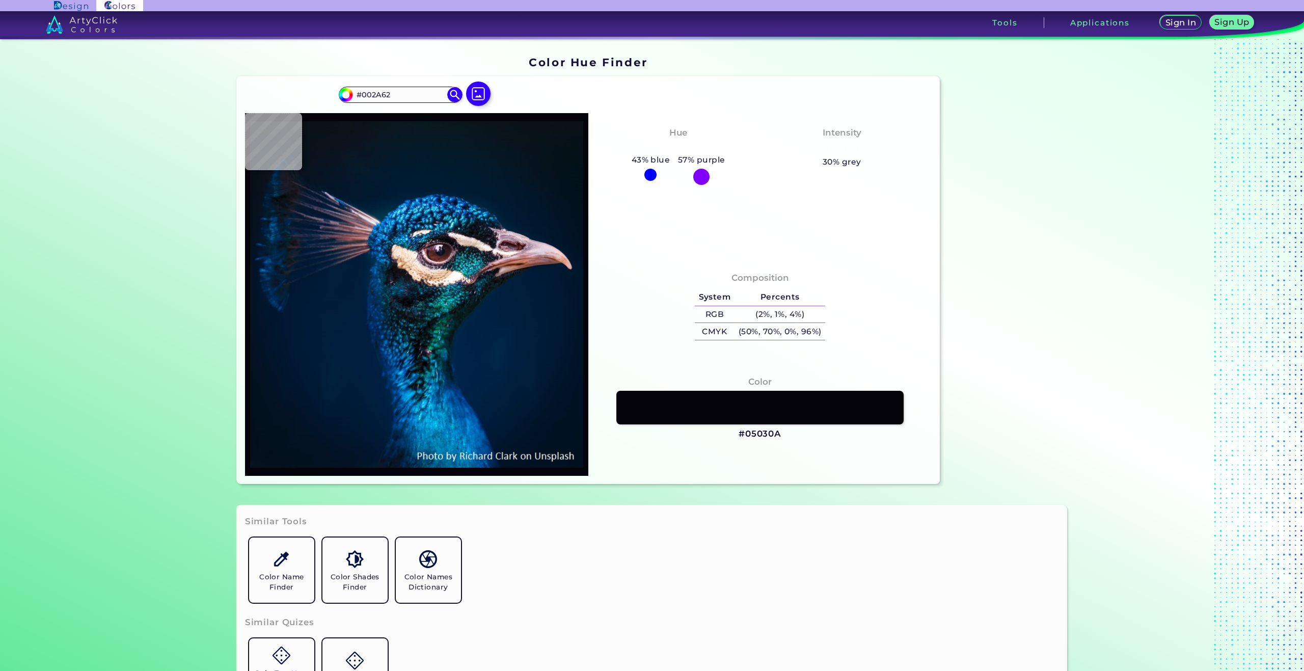
type input "#30a8da"
type input "#30A8DA"
type input "#0374b2"
type input "#0374B2"
type input "#349ddb"
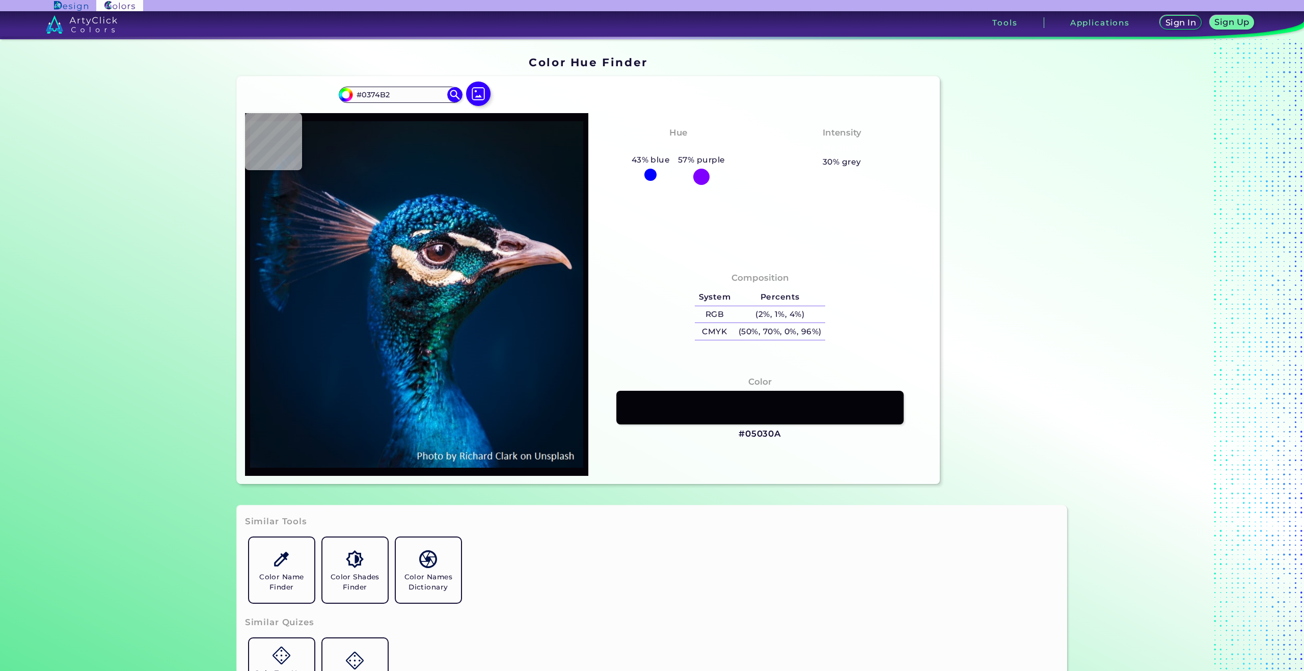
type input "#349DDB"
click at [471, 99] on img at bounding box center [479, 94] width 30 height 30
click at [0, 0] on input "file" at bounding box center [0, 0] width 0 height 0
